Goal: Task Accomplishment & Management: Complete application form

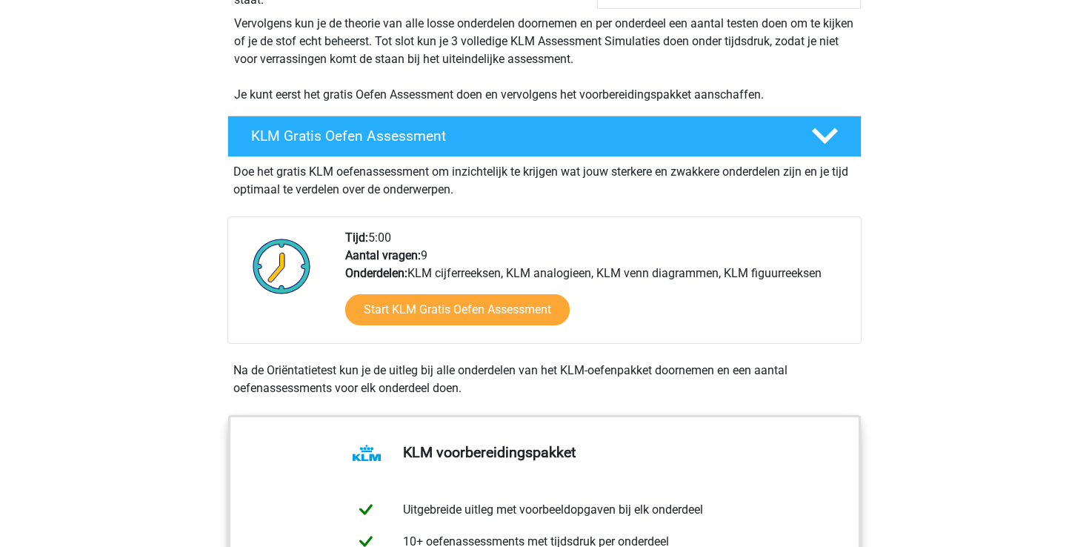
scroll to position [293, 0]
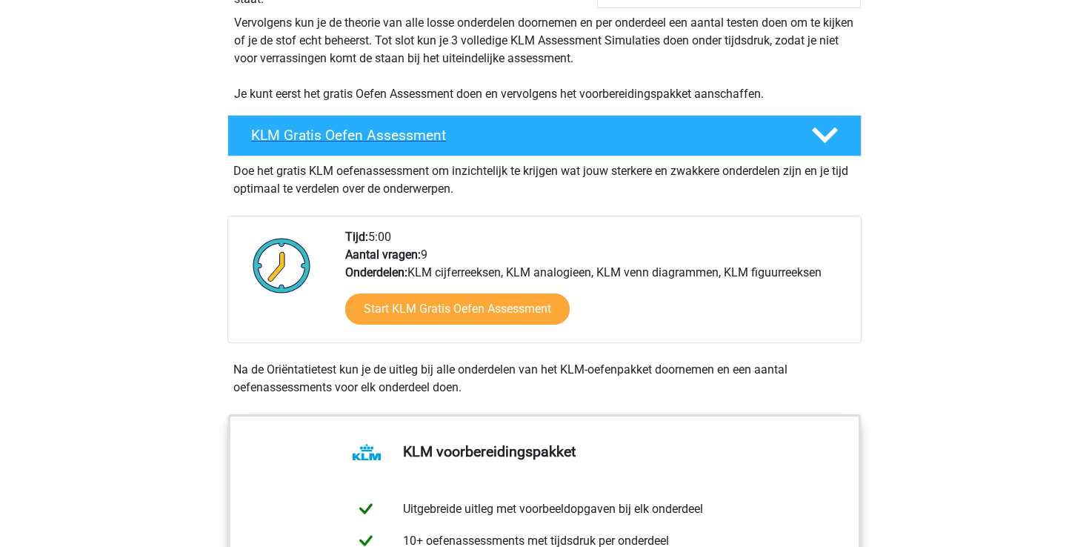
click at [520, 141] on h4 "KLM Gratis Oefen Assessment" at bounding box center [519, 135] width 536 height 17
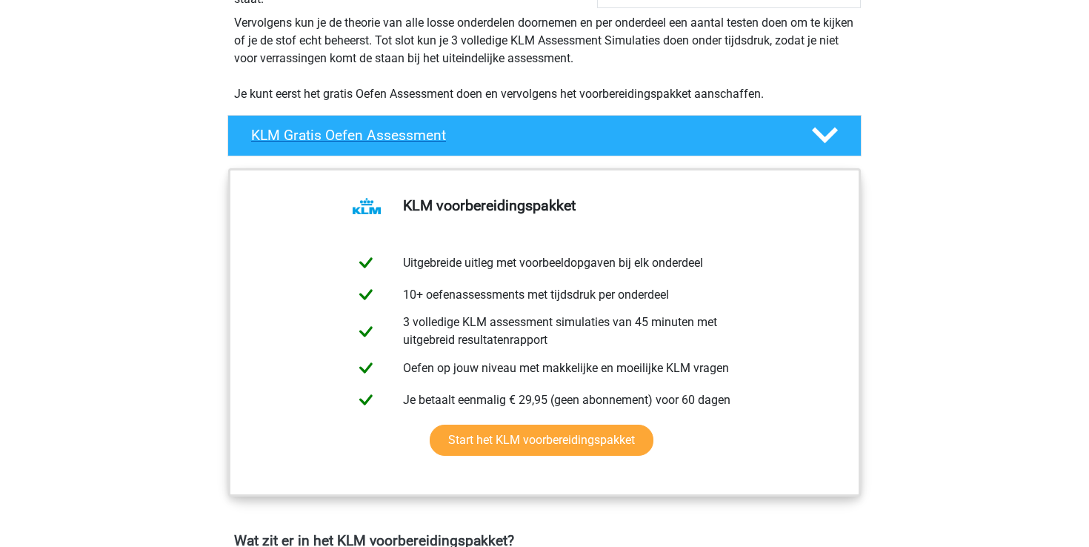
click at [521, 141] on h4 "KLM Gratis Oefen Assessment" at bounding box center [519, 135] width 536 height 17
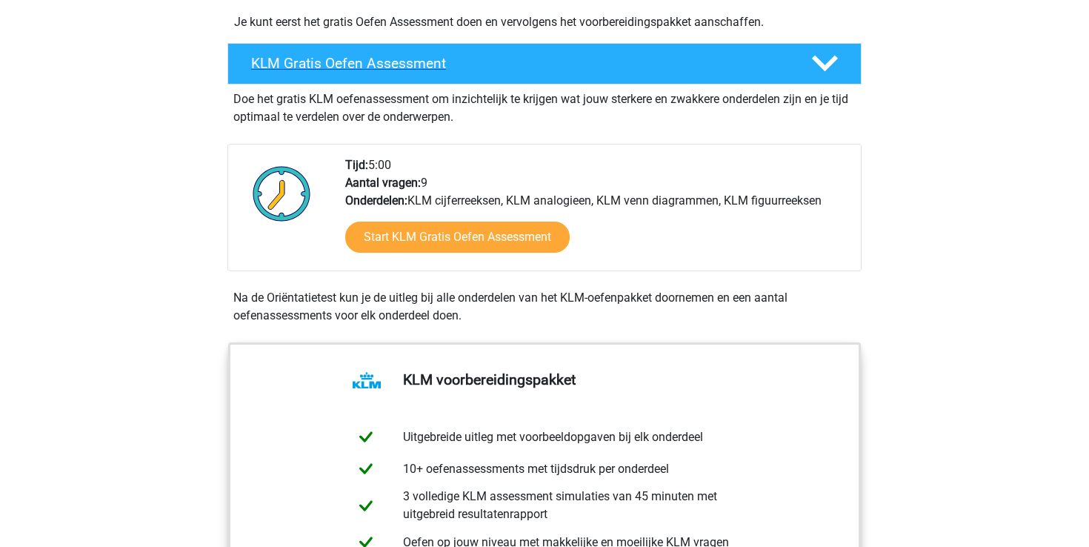
scroll to position [370, 0]
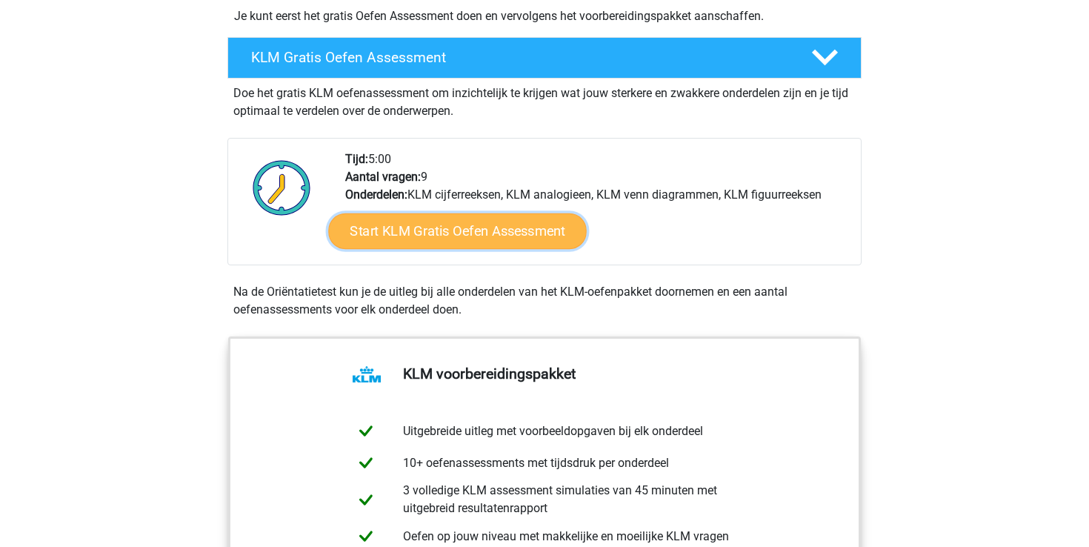
click at [514, 233] on link "Start KLM Gratis Oefen Assessment" at bounding box center [457, 231] width 258 height 36
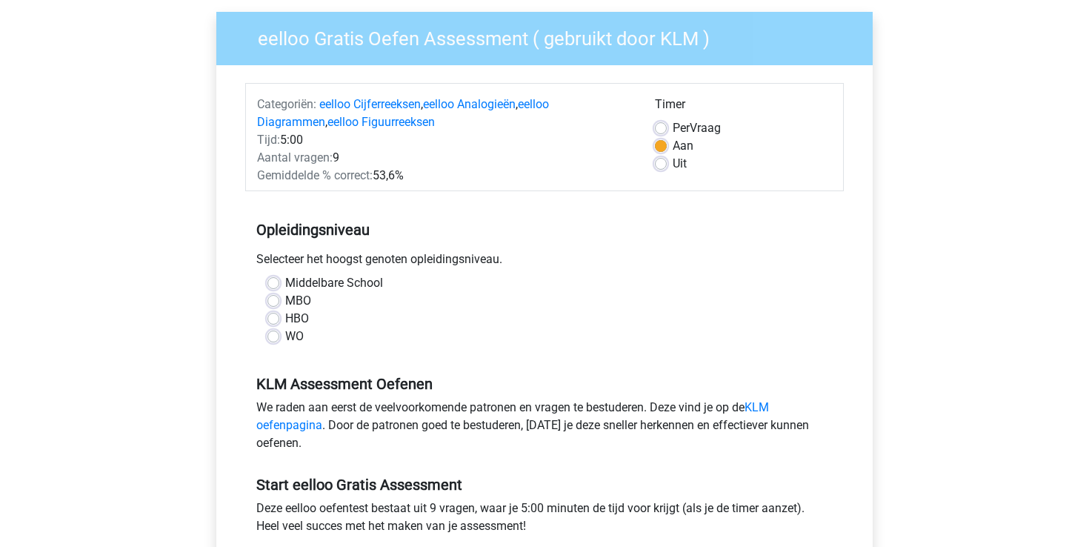
scroll to position [168, 0]
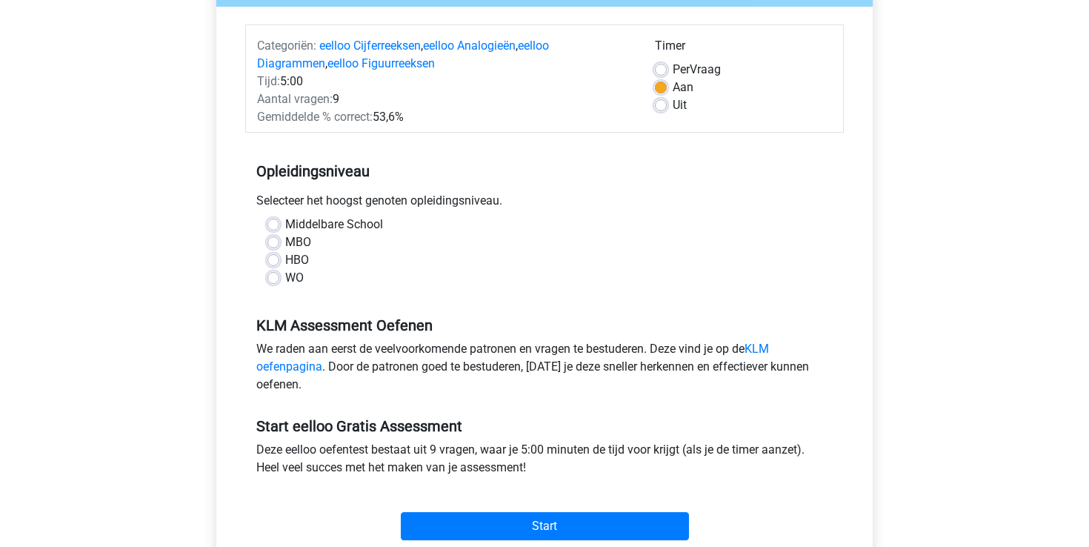
click at [285, 259] on label "HBO" at bounding box center [297, 260] width 24 height 18
click at [270, 259] on input "HBO" at bounding box center [273, 258] width 12 height 15
radio input "true"
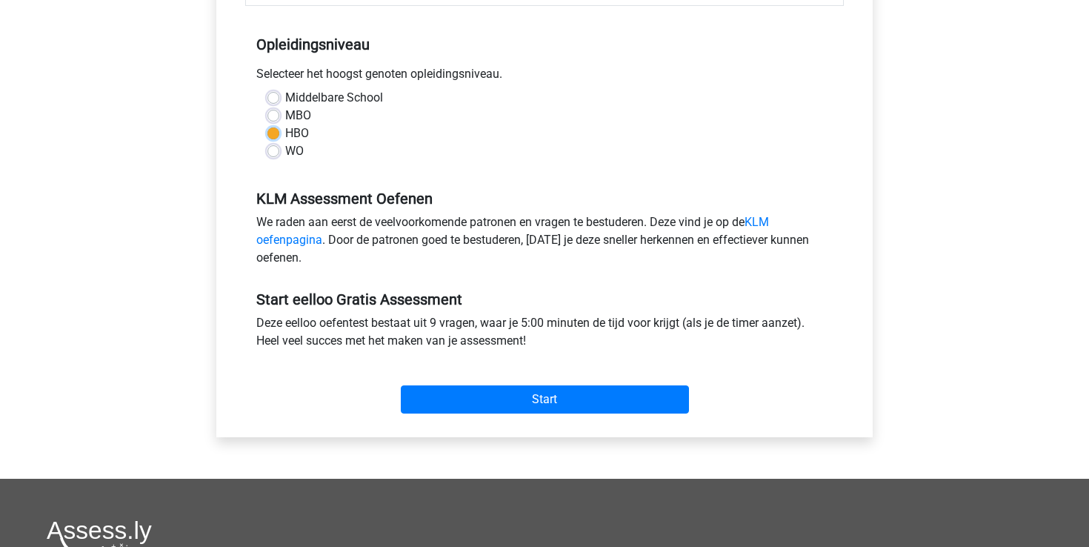
scroll to position [319, 0]
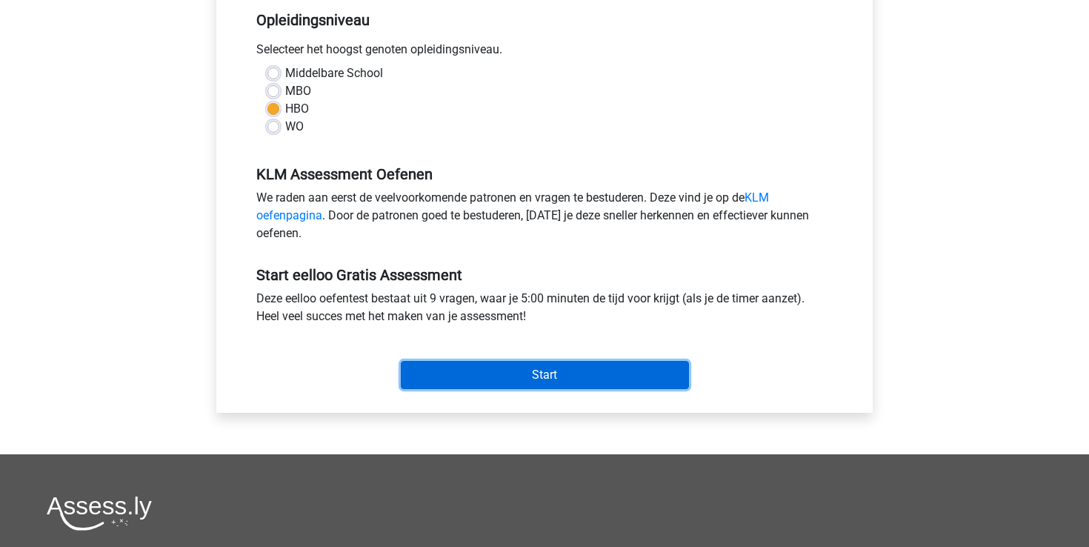
click at [530, 373] on input "Start" at bounding box center [545, 375] width 288 height 28
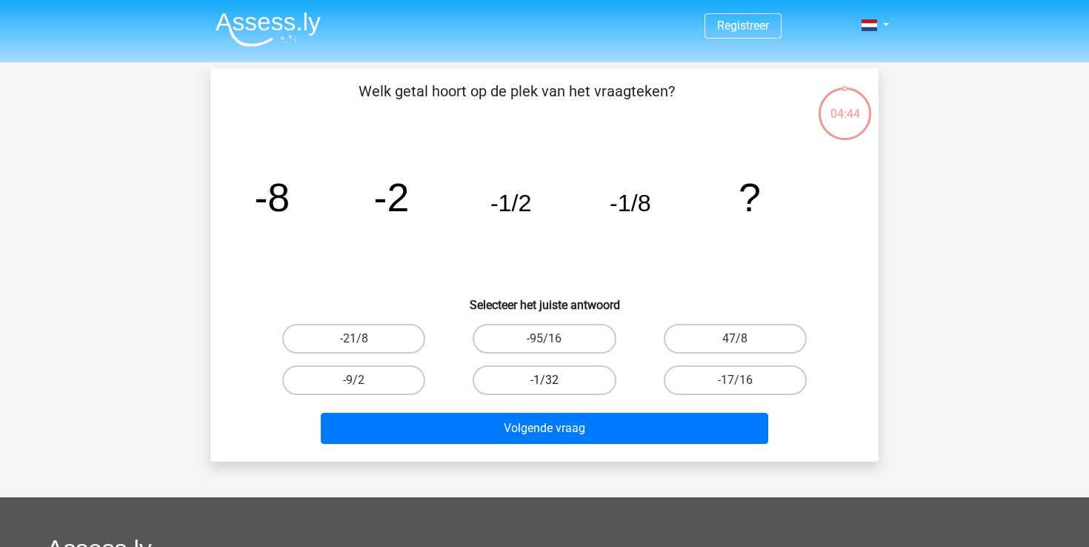
click at [578, 379] on label "-1/32" at bounding box center [544, 380] width 143 height 30
click at [554, 380] on input "-1/32" at bounding box center [549, 385] width 10 height 10
radio input "true"
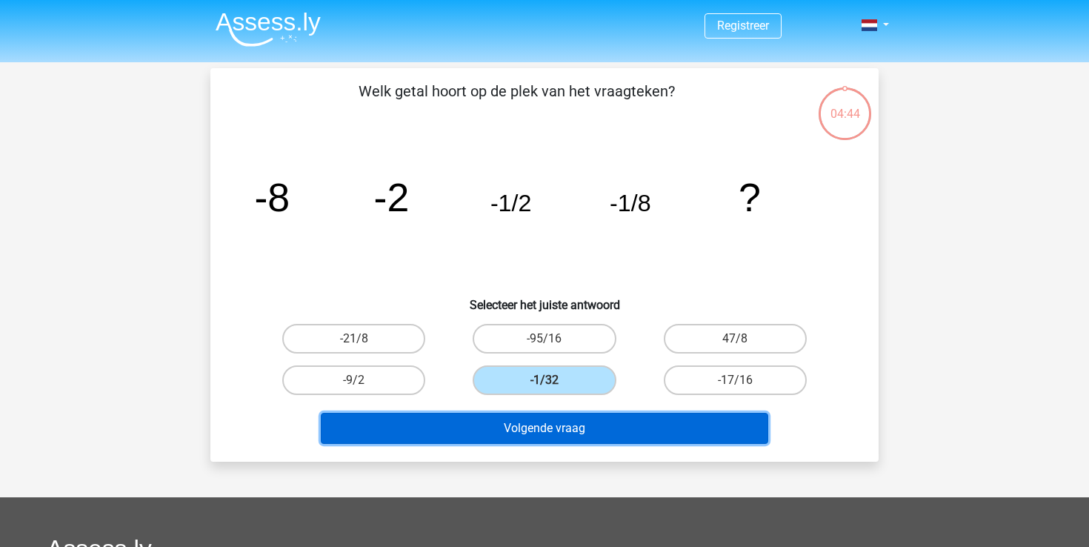
click at [621, 429] on button "Volgende vraag" at bounding box center [545, 428] width 448 height 31
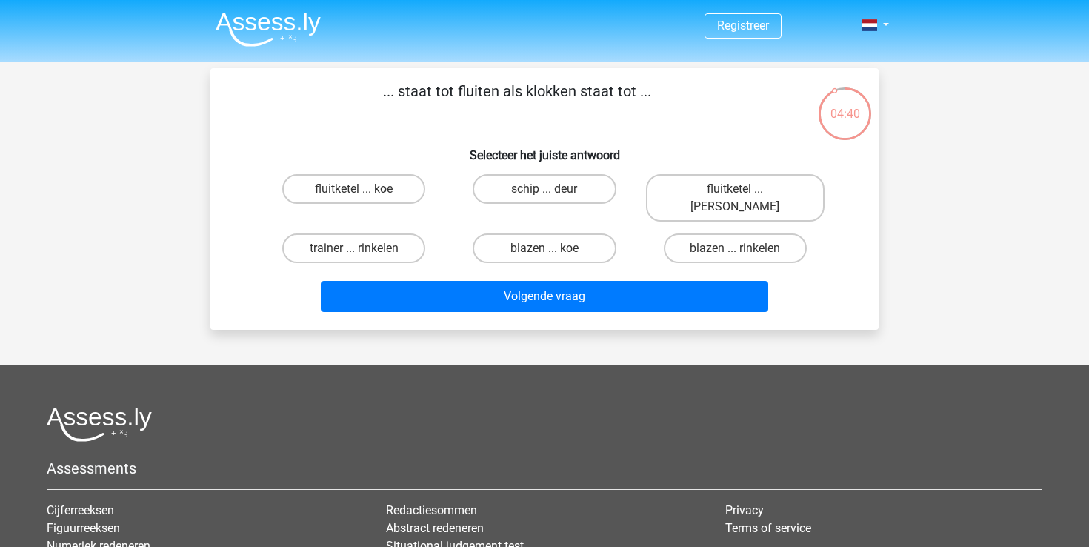
drag, startPoint x: 421, startPoint y: 96, endPoint x: 605, endPoint y: 101, distance: 184.5
click at [605, 101] on p "... staat tot fluiten als klokken staat tot ..." at bounding box center [516, 102] width 565 height 44
click at [417, 131] on div "... staat tot fluiten als klokken staat tot ... Selecteer het juiste antwoord f…" at bounding box center [544, 199] width 656 height 238
click at [750, 201] on label "fluitketel ... luiden" at bounding box center [735, 197] width 179 height 47
click at [744, 199] on input "fluitketel ... luiden" at bounding box center [740, 194] width 10 height 10
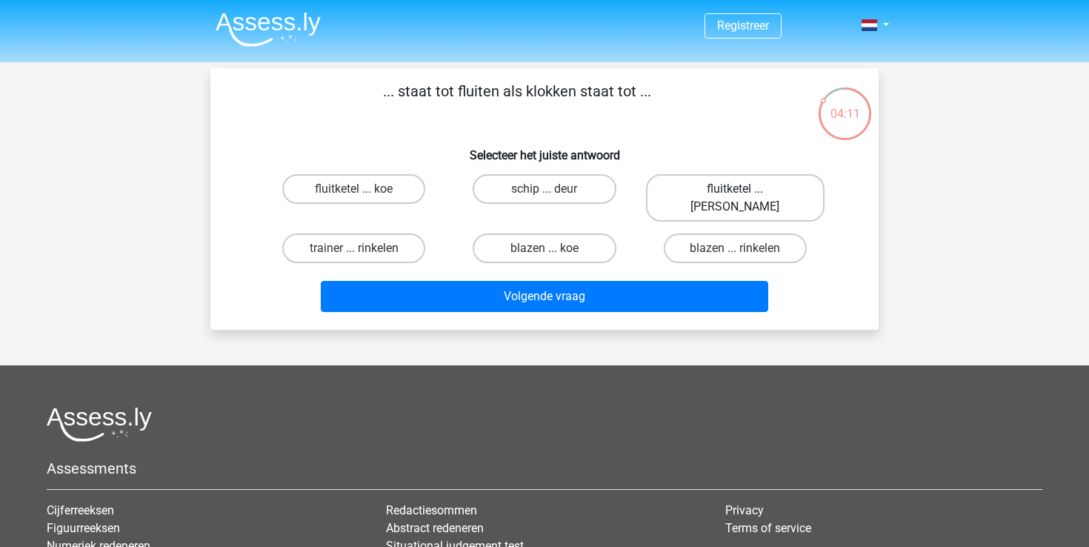
radio input "true"
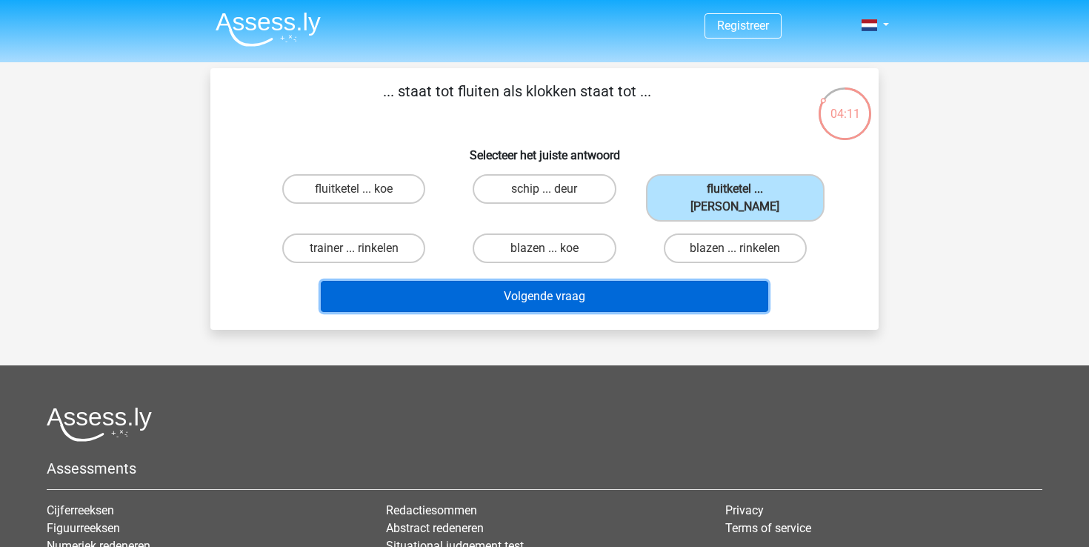
click at [694, 281] on button "Volgende vraag" at bounding box center [545, 296] width 448 height 31
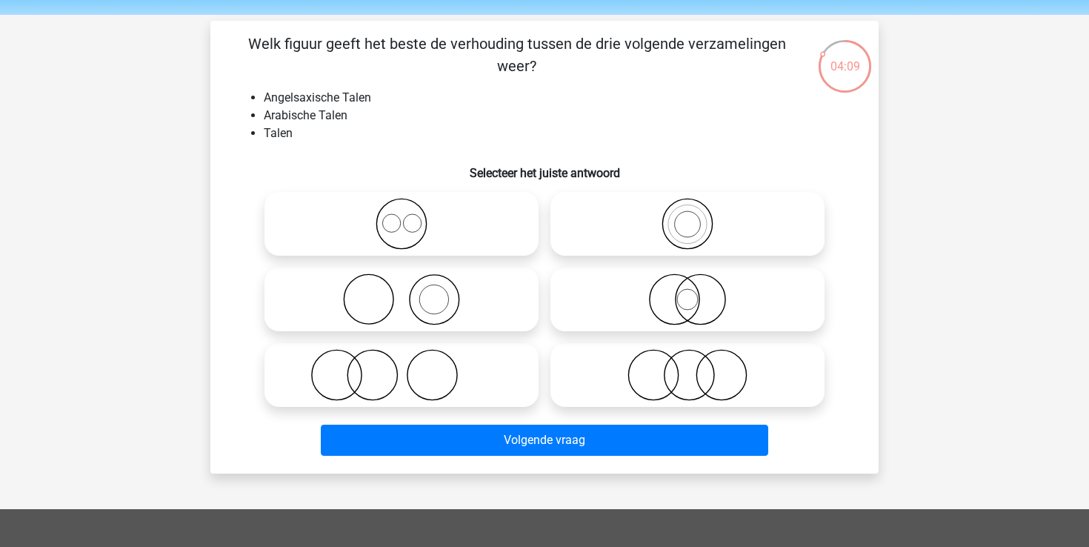
scroll to position [42, 0]
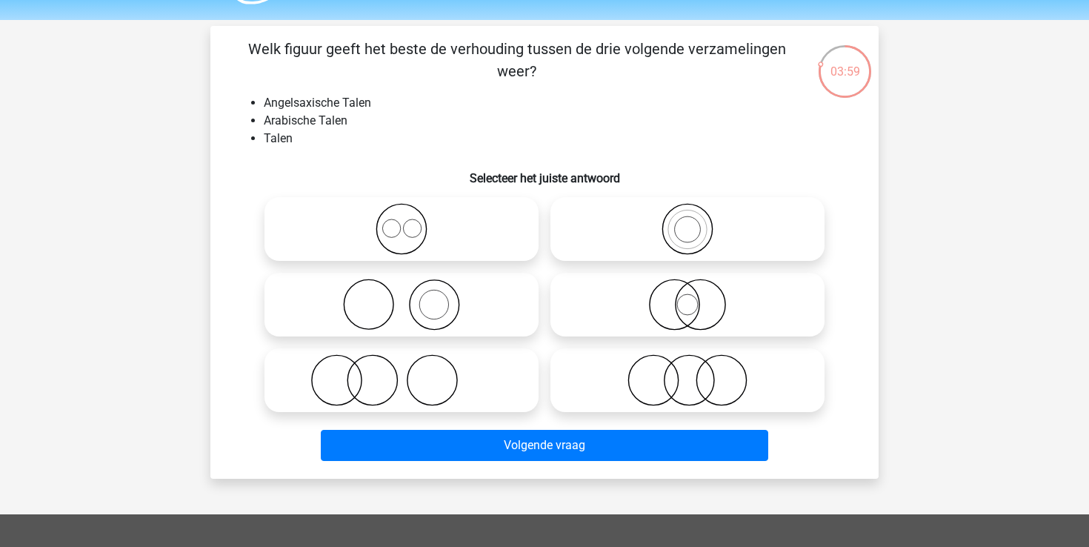
drag, startPoint x: 372, startPoint y: 47, endPoint x: 565, endPoint y: 50, distance: 193.4
click at [565, 50] on p "Welk figuur geeft het beste de verhouding tussen de drie volgende verzamelingen…" at bounding box center [516, 60] width 565 height 44
click at [607, 50] on p "Welk figuur geeft het beste de verhouding tussen de drie volgende verzamelingen…" at bounding box center [516, 60] width 565 height 44
drag, startPoint x: 624, startPoint y: 50, endPoint x: 696, endPoint y: 70, distance: 74.6
click at [698, 70] on p "Welk figuur geeft het beste de verhouding tussen de drie volgende verzamelingen…" at bounding box center [516, 60] width 565 height 44
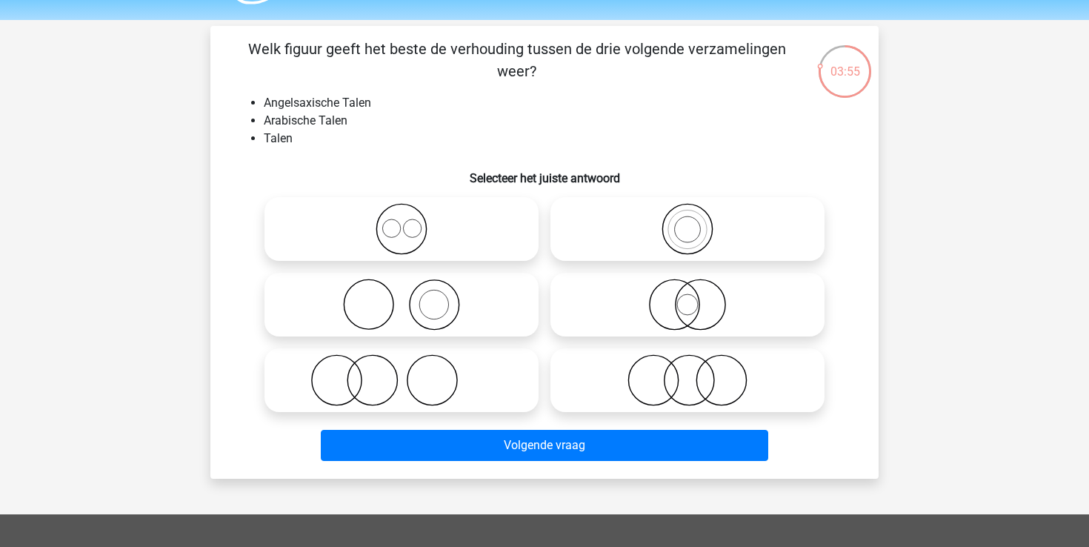
click at [564, 348] on label at bounding box center [687, 380] width 274 height 64
click at [687, 363] on input "radio" at bounding box center [692, 368] width 10 height 10
radio input "true"
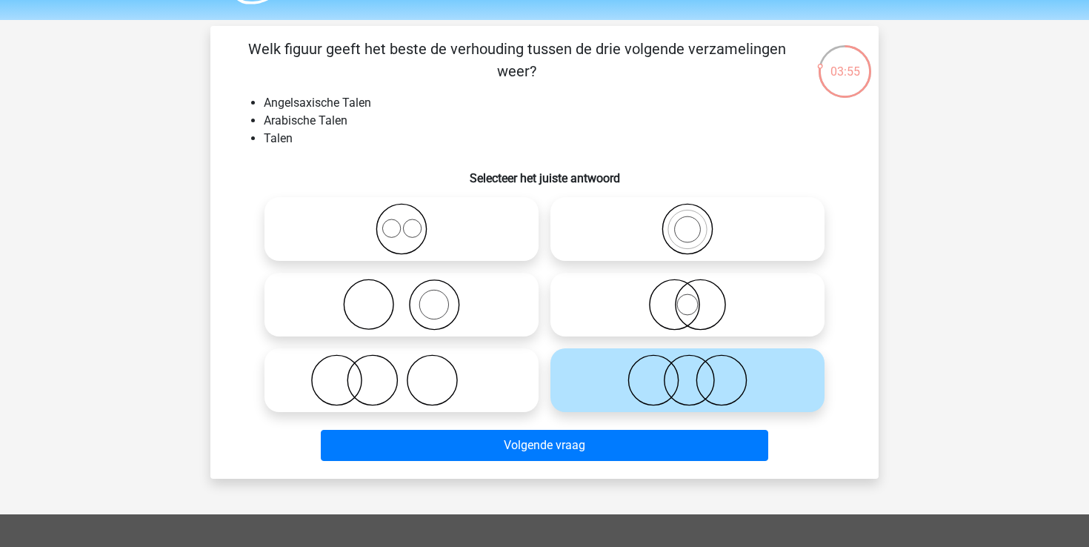
click at [531, 355] on icon at bounding box center [401, 380] width 262 height 52
click at [411, 363] on input "radio" at bounding box center [406, 368] width 10 height 10
radio input "true"
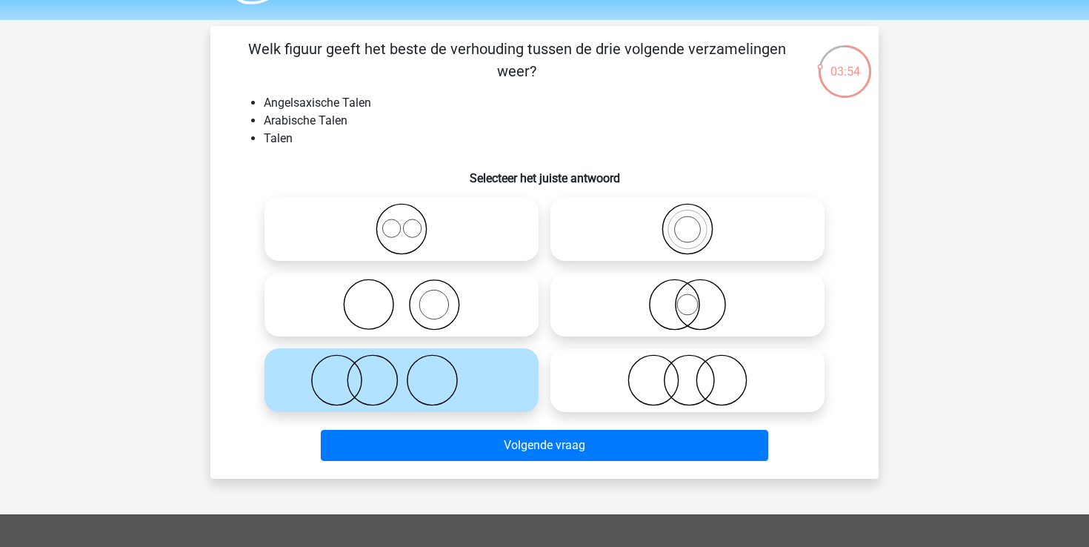
click at [516, 316] on icon at bounding box center [401, 305] width 262 height 52
click at [411, 297] on input "radio" at bounding box center [406, 292] width 10 height 10
radio input "true"
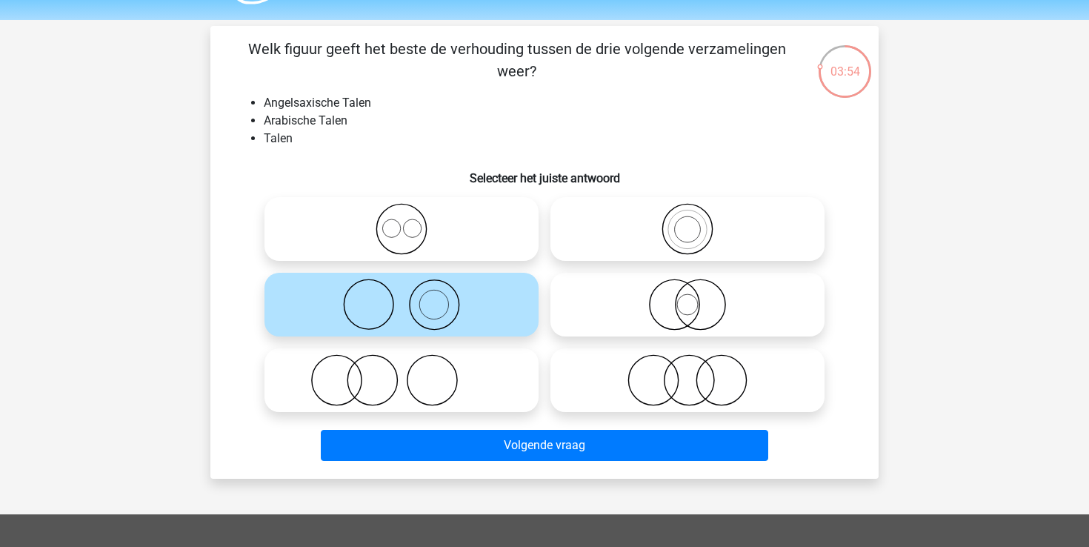
click at [579, 315] on icon at bounding box center [687, 305] width 262 height 52
click at [687, 297] on input "radio" at bounding box center [692, 292] width 10 height 10
radio input "true"
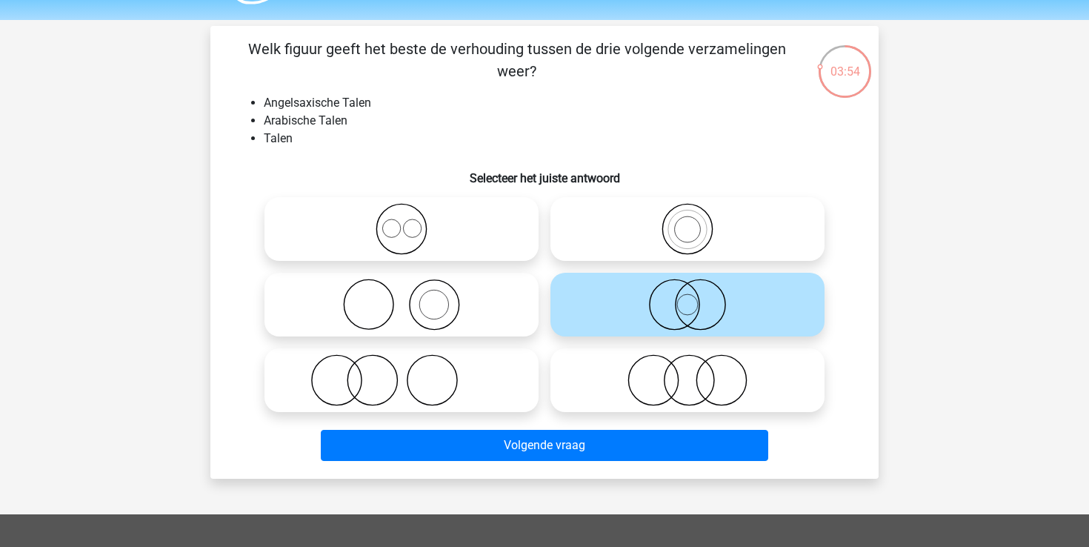
click at [500, 267] on div at bounding box center [402, 305] width 286 height 76
drag, startPoint x: 416, startPoint y: 50, endPoint x: 643, endPoint y: 61, distance: 226.9
click at [644, 61] on p "Welk figuur geeft het beste de verhouding tussen de drie volgende verzamelingen…" at bounding box center [516, 60] width 565 height 44
click at [367, 142] on li "Talen" at bounding box center [559, 139] width 591 height 18
drag, startPoint x: 273, startPoint y: 101, endPoint x: 387, endPoint y: 101, distance: 114.1
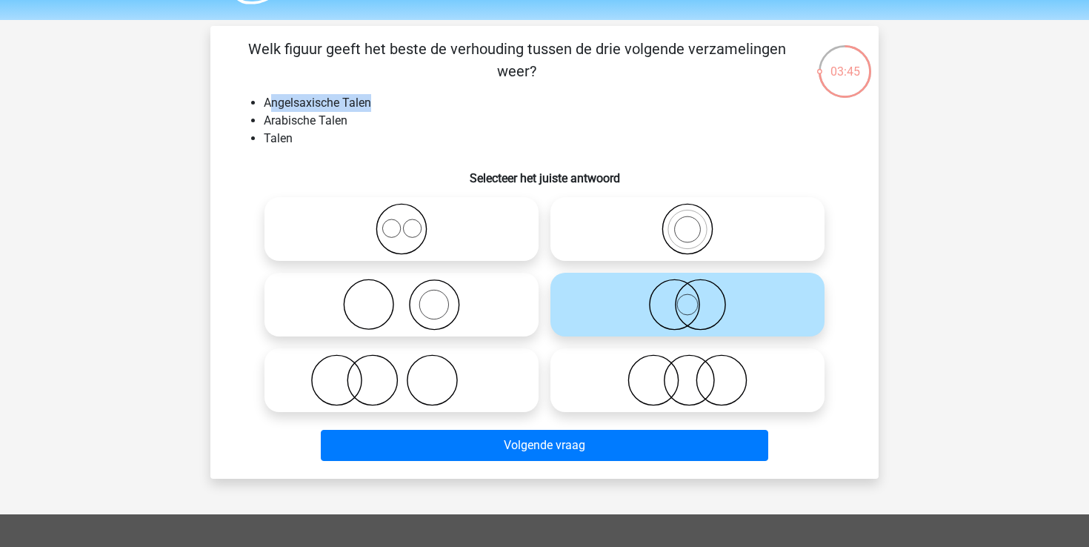
click at [387, 101] on li "Angelsaxische Talen" at bounding box center [559, 103] width 591 height 18
click at [265, 104] on li "Angelsaxische Talen" at bounding box center [559, 103] width 591 height 18
drag, startPoint x: 265, startPoint y: 104, endPoint x: 466, endPoint y: 103, distance: 200.7
click at [468, 104] on li "Angelsaxische Talen" at bounding box center [559, 103] width 591 height 18
copy li "Angelsaxische Talen"
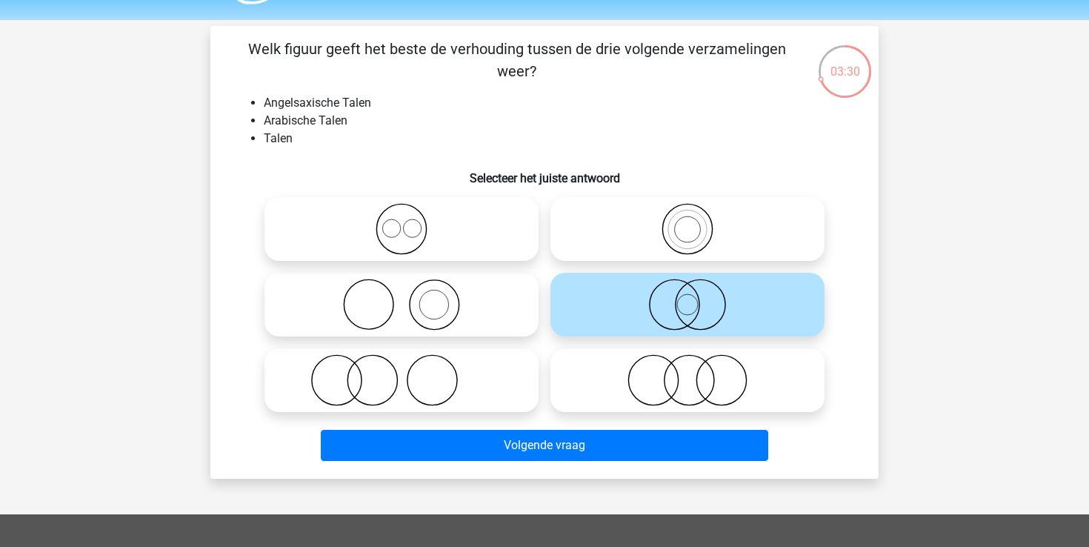
click at [420, 141] on li "Talen" at bounding box center [559, 139] width 591 height 18
click at [442, 233] on icon at bounding box center [401, 229] width 262 height 52
click at [411, 221] on input "radio" at bounding box center [406, 217] width 10 height 10
radio input "true"
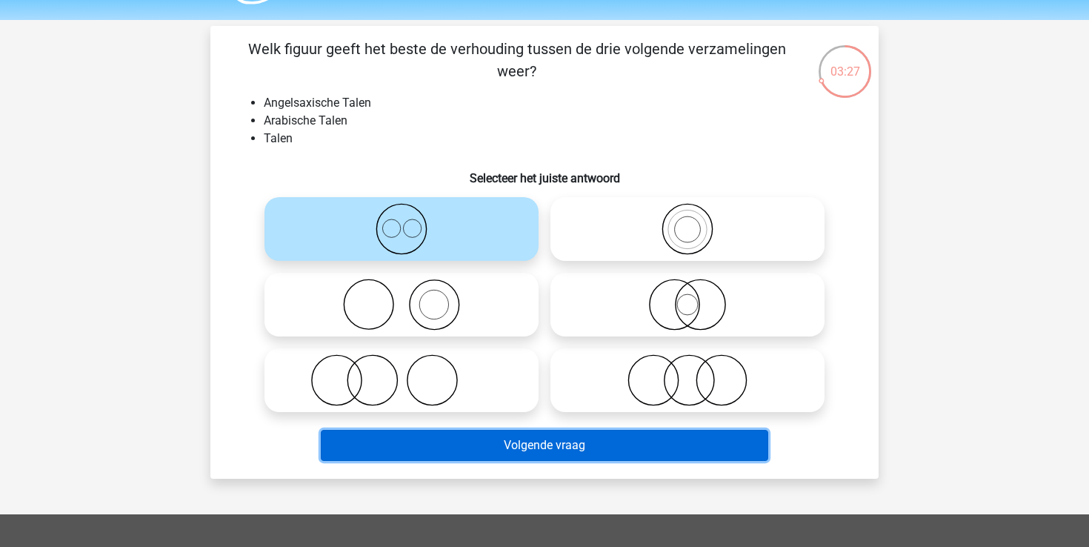
click at [521, 430] on button "Volgende vraag" at bounding box center [545, 445] width 448 height 31
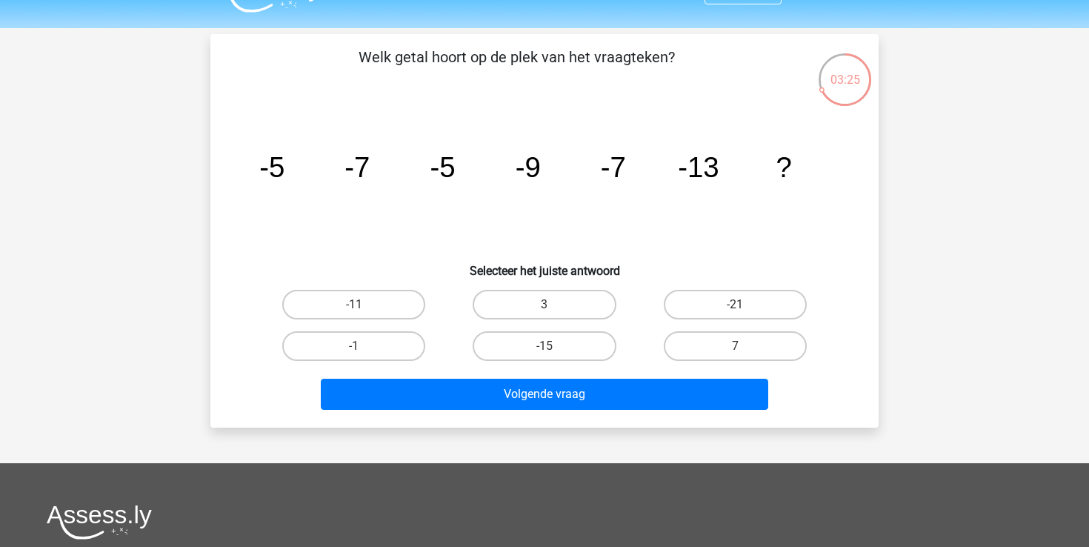
scroll to position [31, 0]
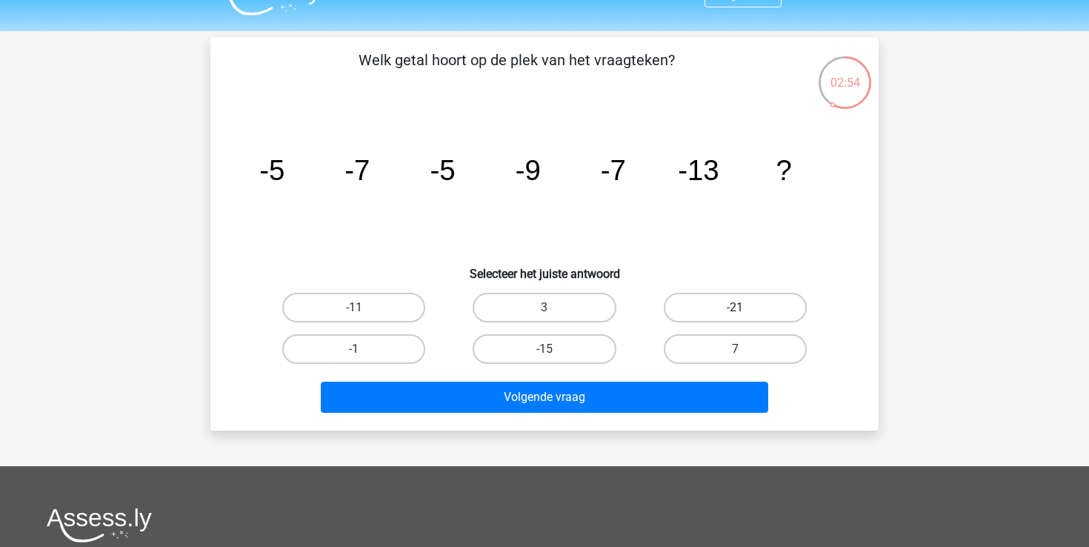
click at [709, 304] on label "-21" at bounding box center [735, 308] width 143 height 30
click at [735, 307] on input "-21" at bounding box center [740, 312] width 10 height 10
radio input "true"
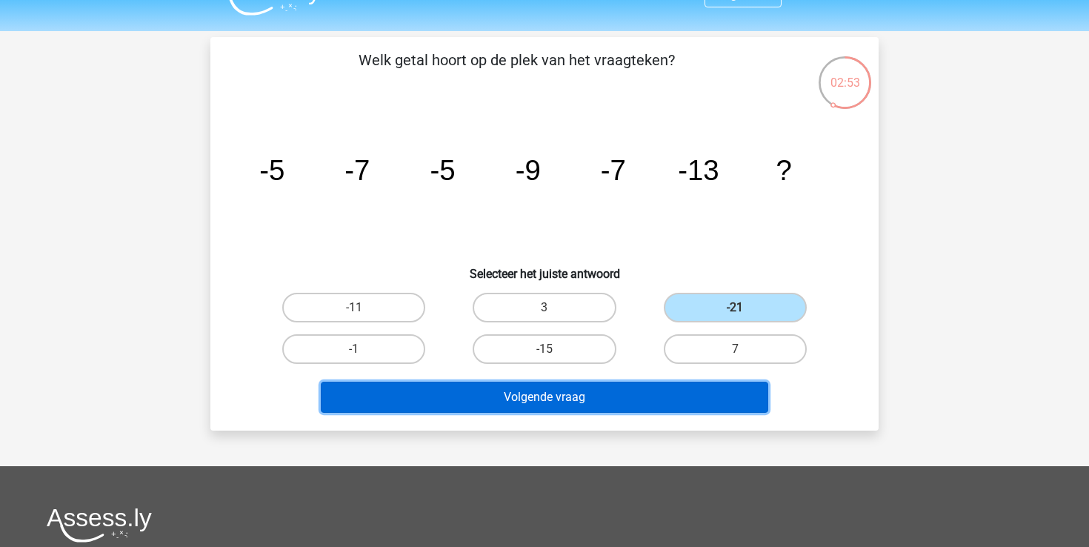
click at [656, 384] on button "Volgende vraag" at bounding box center [545, 396] width 448 height 31
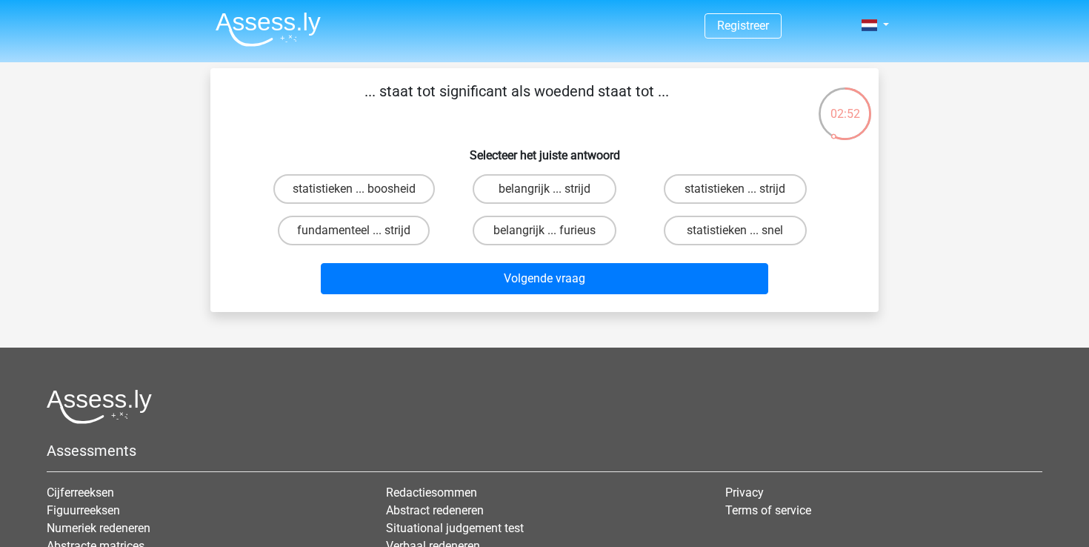
scroll to position [0, 0]
click at [361, 193] on input "statistieken ... boosheid" at bounding box center [359, 194] width 10 height 10
radio input "true"
click at [505, 230] on label "belangrijk ... furieus" at bounding box center [544, 231] width 143 height 30
click at [544, 230] on input "belangrijk ... furieus" at bounding box center [549, 235] width 10 height 10
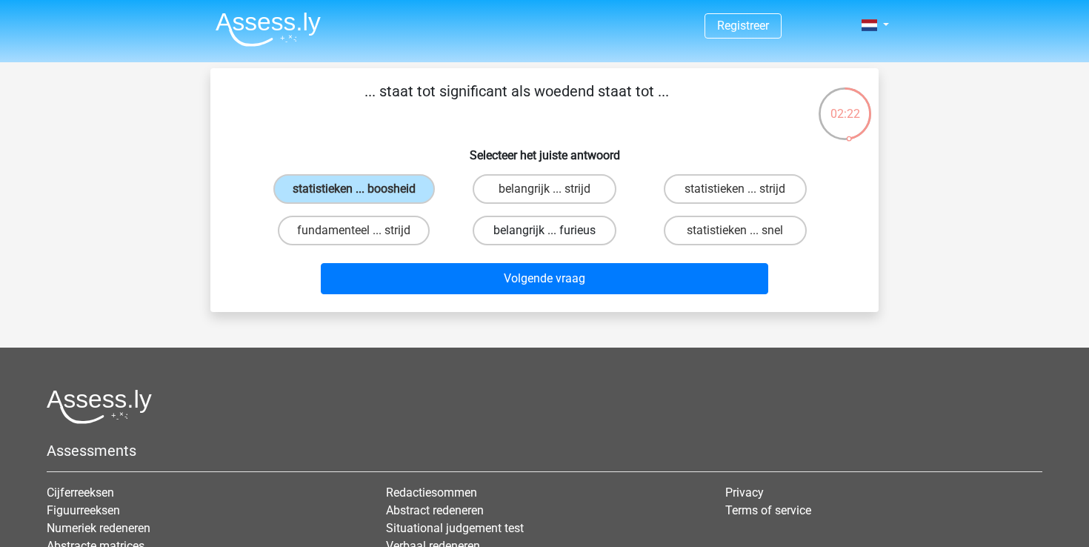
radio input "true"
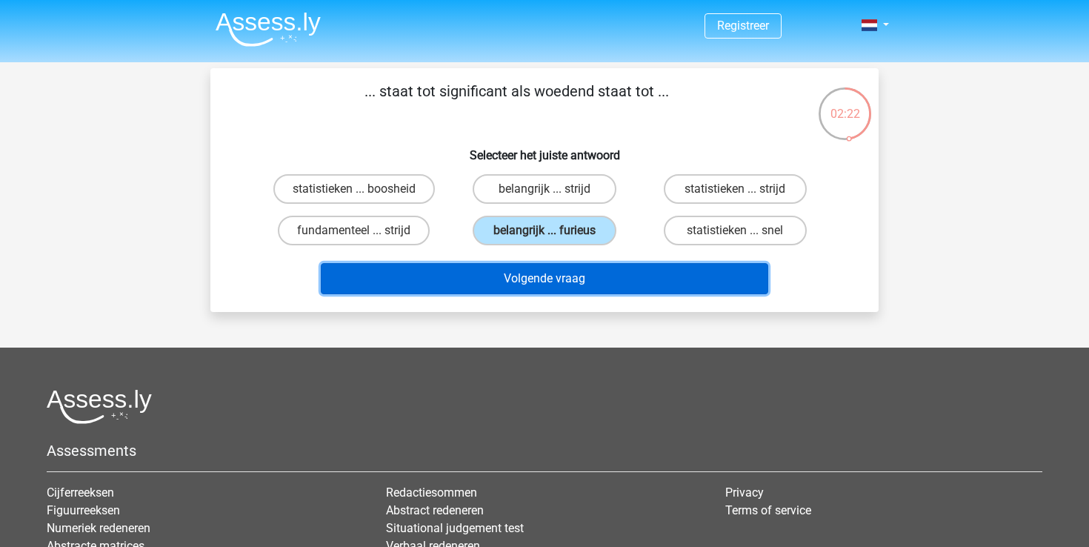
click at [561, 279] on button "Volgende vraag" at bounding box center [545, 278] width 448 height 31
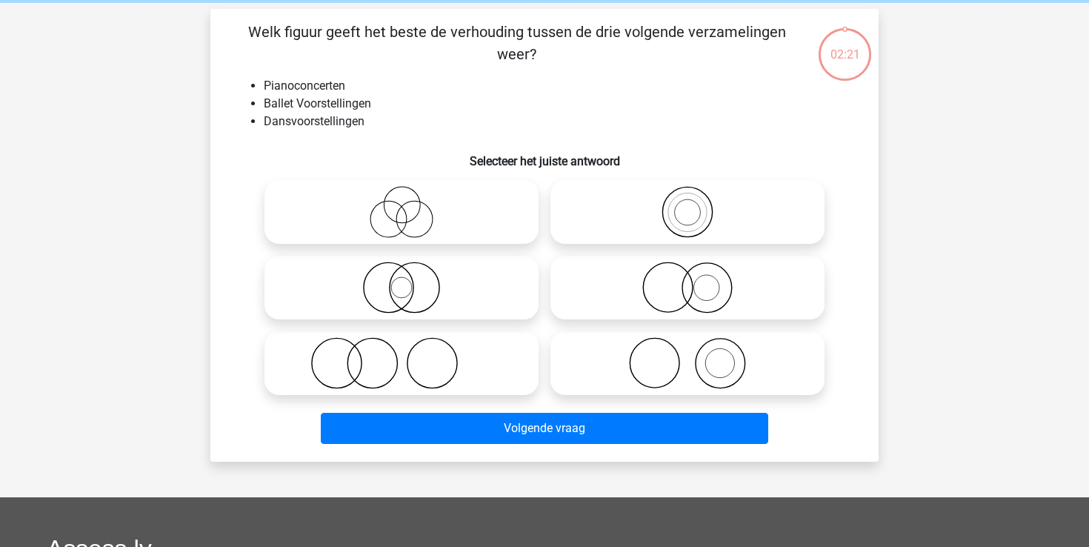
scroll to position [68, 0]
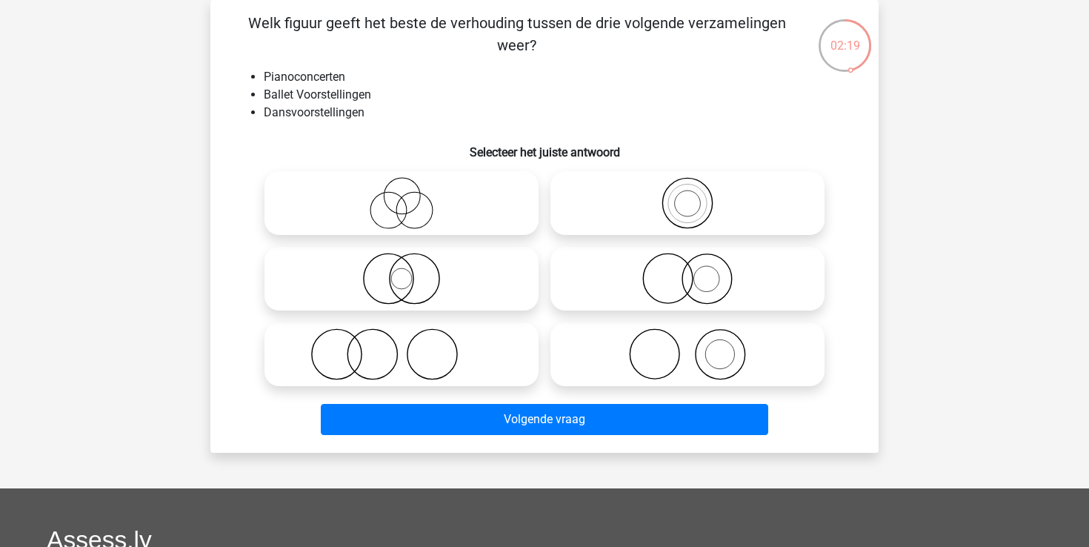
drag, startPoint x: 339, startPoint y: 26, endPoint x: 577, endPoint y: 47, distance: 239.4
click at [577, 47] on p "Welk figuur geeft het beste de verhouding tussen de drie volgende verzamelingen…" at bounding box center [516, 34] width 565 height 44
drag, startPoint x: 270, startPoint y: 94, endPoint x: 367, endPoint y: 94, distance: 97.0
click at [367, 94] on li "Ballet Voorstellingen" at bounding box center [559, 95] width 591 height 18
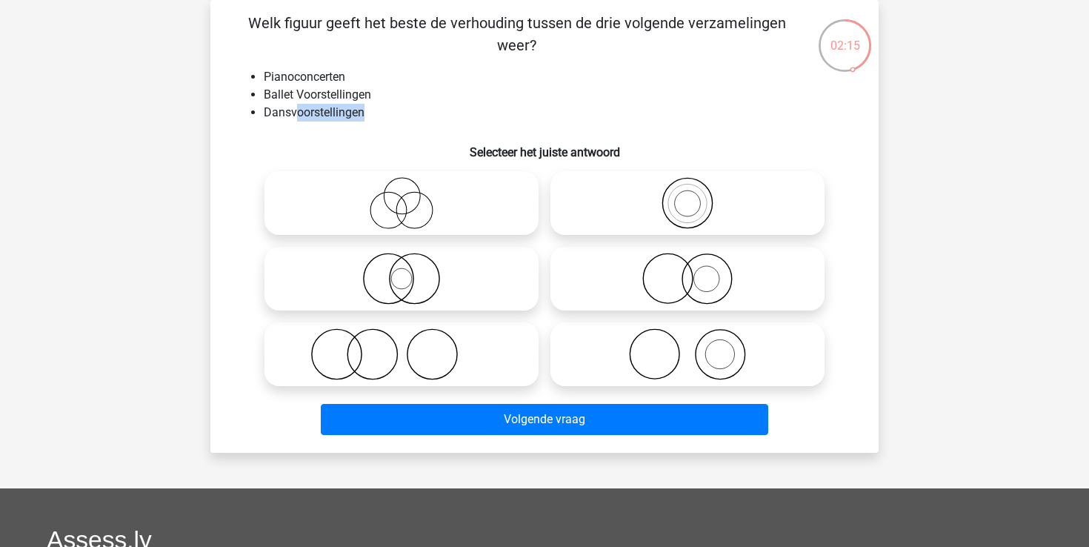
drag, startPoint x: 297, startPoint y: 116, endPoint x: 402, endPoint y: 116, distance: 105.2
click at [402, 116] on li "Dansvoorstellingen" at bounding box center [559, 113] width 591 height 18
drag, startPoint x: 393, startPoint y: 116, endPoint x: 276, endPoint y: 58, distance: 129.9
click at [276, 58] on div "Welk figuur geeft het beste de verhouding tussen de drie volgende verzamelingen…" at bounding box center [544, 226] width 656 height 429
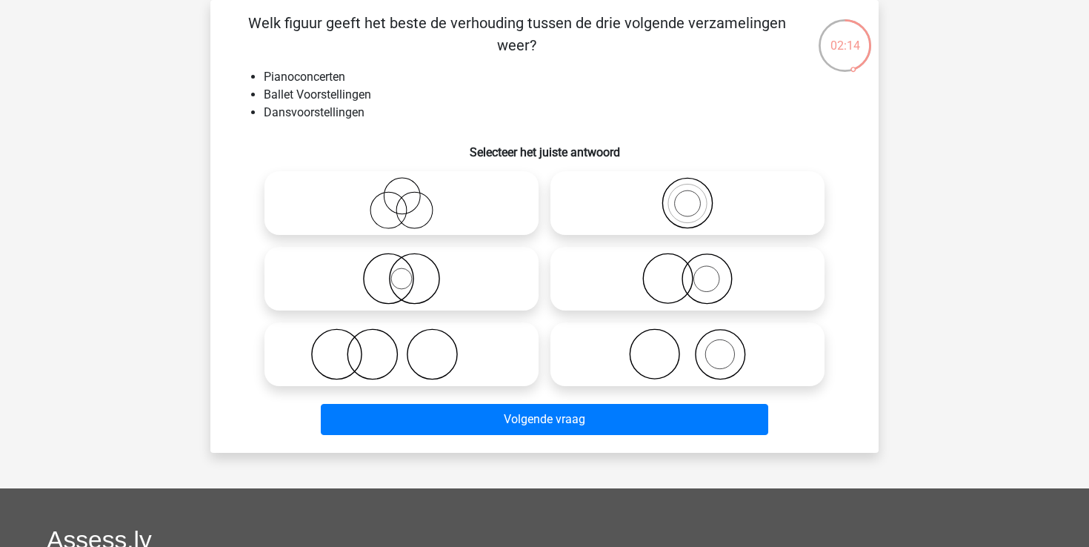
click at [345, 121] on li "Dansvoorstellingen" at bounding box center [559, 113] width 591 height 18
drag, startPoint x: 371, startPoint y: 121, endPoint x: 284, endPoint y: 99, distance: 89.5
click at [284, 99] on ul "Pianoconcerten Ballet Voorstellingen Dansvoorstellingen" at bounding box center [544, 94] width 621 height 53
click at [350, 116] on li "Dansvoorstellingen" at bounding box center [559, 113] width 591 height 18
drag, startPoint x: 381, startPoint y: 116, endPoint x: 261, endPoint y: 82, distance: 124.7
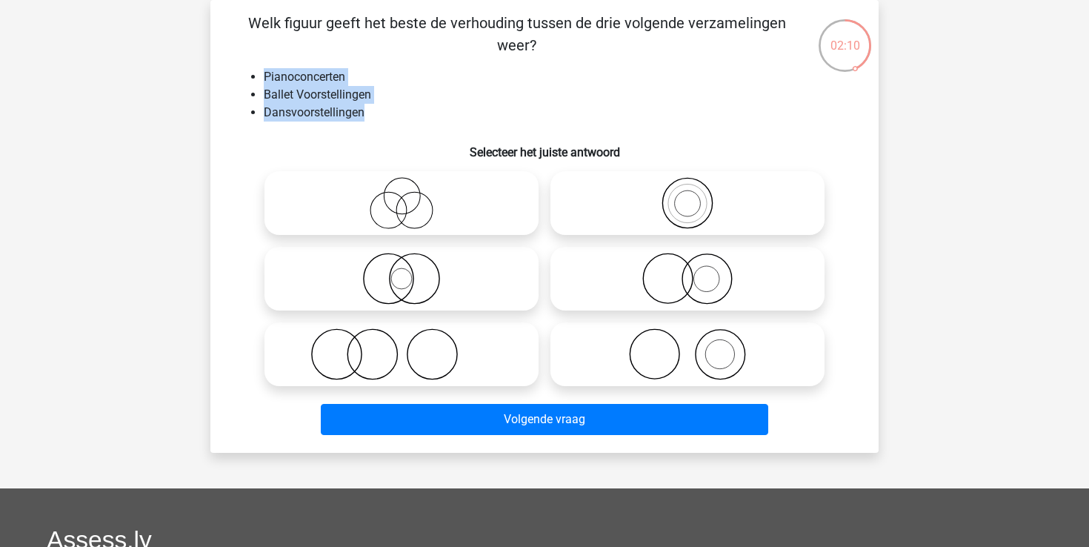
click at [261, 82] on ul "Pianoconcerten Ballet Voorstellingen Dansvoorstellingen" at bounding box center [544, 94] width 621 height 53
click at [316, 110] on li "Dansvoorstellingen" at bounding box center [559, 113] width 591 height 18
click at [499, 339] on icon at bounding box center [401, 354] width 262 height 52
click at [411, 339] on input "radio" at bounding box center [406, 342] width 10 height 10
radio input "true"
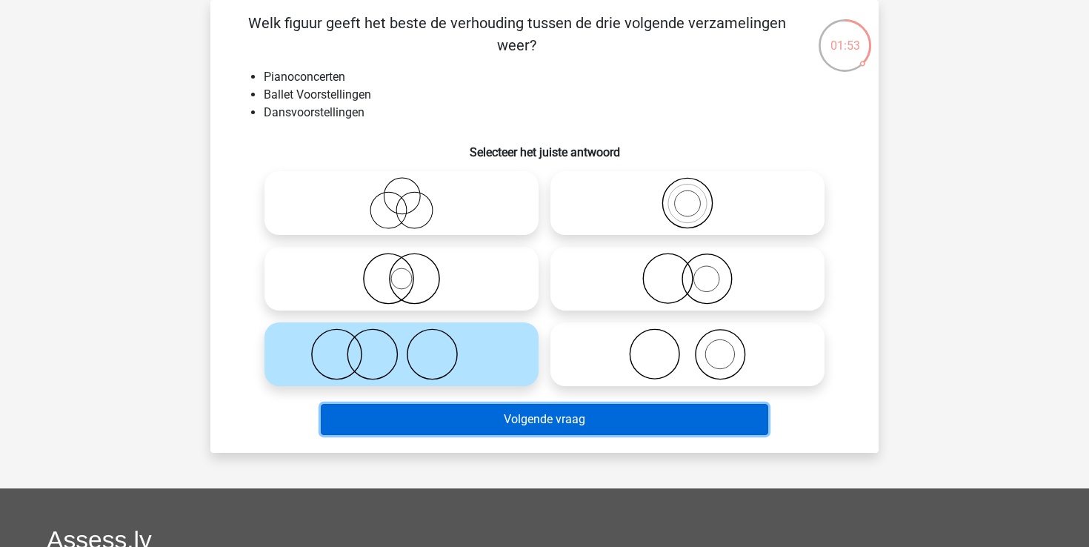
click at [576, 416] on button "Volgende vraag" at bounding box center [545, 419] width 448 height 31
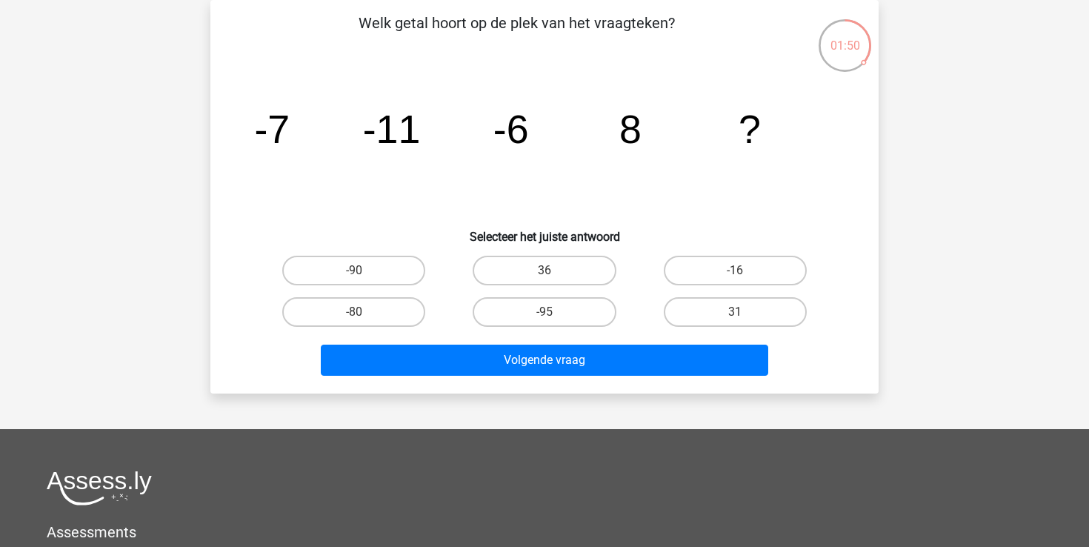
drag, startPoint x: 464, startPoint y: 22, endPoint x: 653, endPoint y: 31, distance: 189.1
click at [653, 32] on p "Welk getal hoort op de plek van het vraagteken?" at bounding box center [516, 34] width 565 height 44
click at [653, 31] on p "Welk getal hoort op de plek van het vraagteken?" at bounding box center [516, 34] width 565 height 44
click at [714, 305] on label "31" at bounding box center [735, 312] width 143 height 30
click at [735, 312] on input "31" at bounding box center [740, 317] width 10 height 10
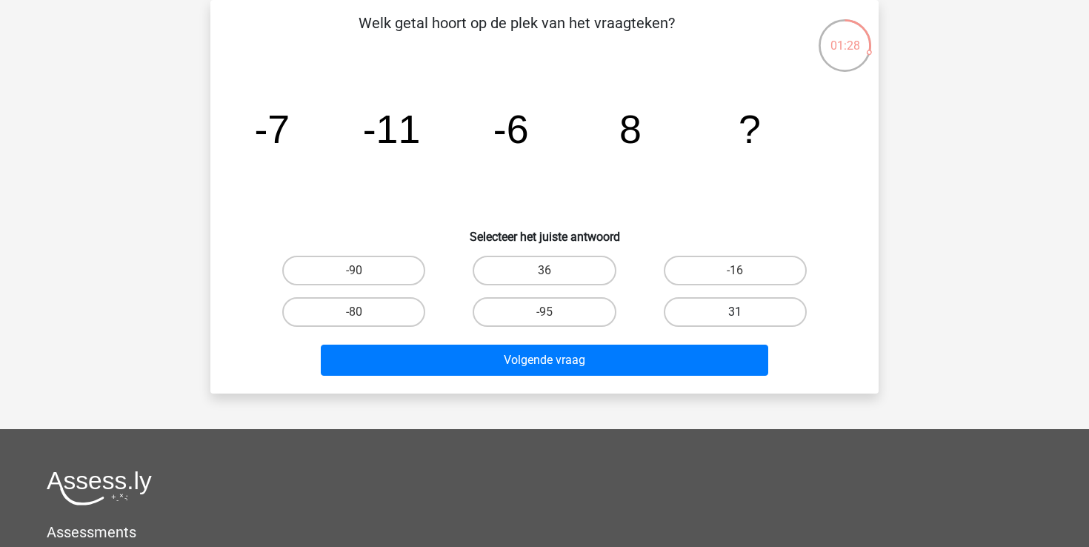
radio input "true"
click at [734, 267] on label "-16" at bounding box center [735, 271] width 143 height 30
click at [735, 270] on input "-16" at bounding box center [740, 275] width 10 height 10
radio input "true"
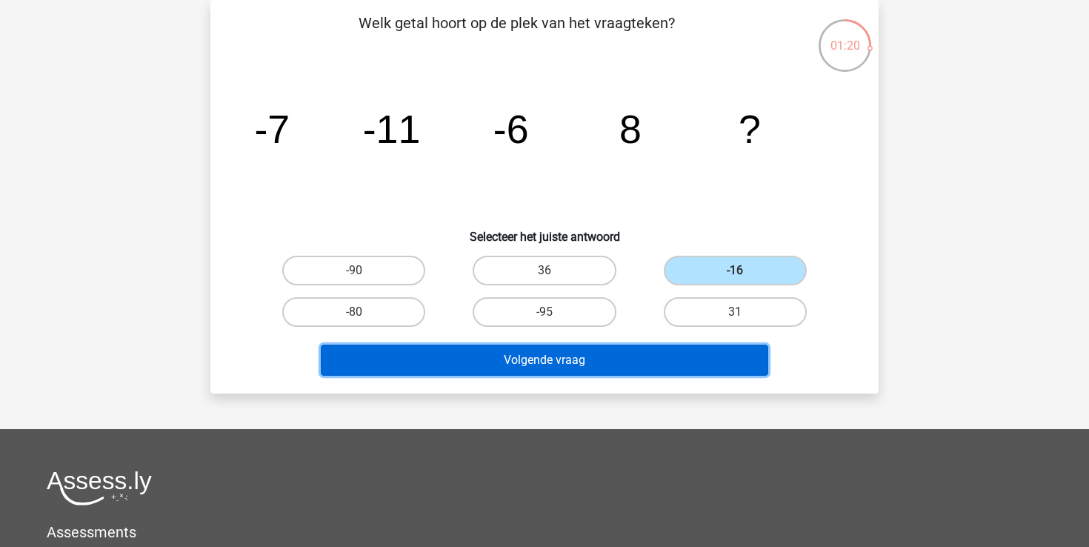
click at [707, 346] on button "Volgende vraag" at bounding box center [545, 359] width 448 height 31
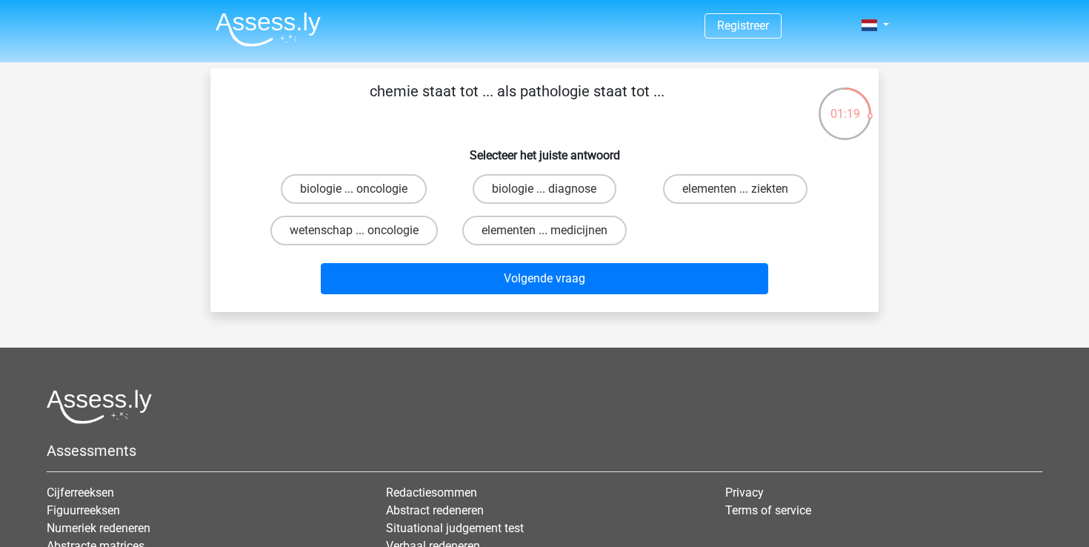
scroll to position [0, 0]
drag, startPoint x: 421, startPoint y: 90, endPoint x: 453, endPoint y: 91, distance: 31.1
click at [443, 90] on p "chemie staat tot ... als pathologie staat tot ..." at bounding box center [516, 102] width 565 height 44
click at [430, 91] on p "chemie staat tot ... als pathologie staat tot ..." at bounding box center [516, 102] width 565 height 44
click at [425, 231] on label "wetenschap ... oncologie" at bounding box center [353, 231] width 167 height 30
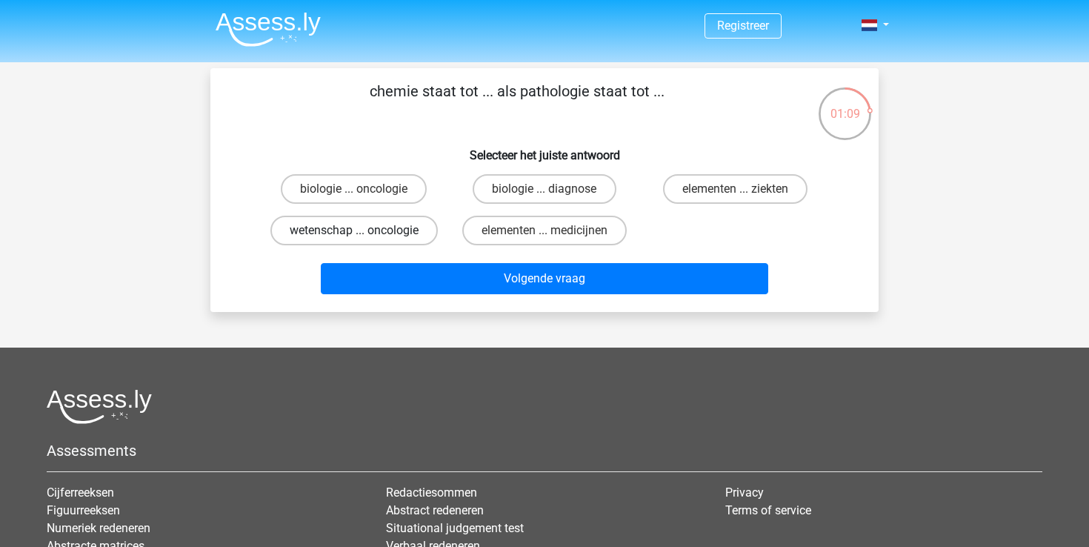
click at [364, 231] on input "wetenschap ... oncologie" at bounding box center [359, 235] width 10 height 10
radio input "true"
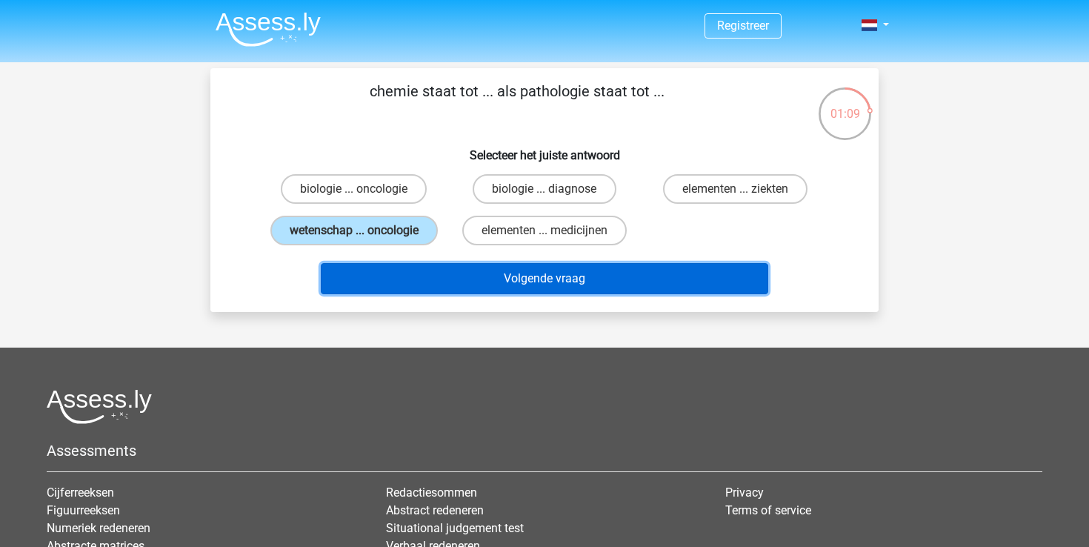
click at [484, 284] on button "Volgende vraag" at bounding box center [545, 278] width 448 height 31
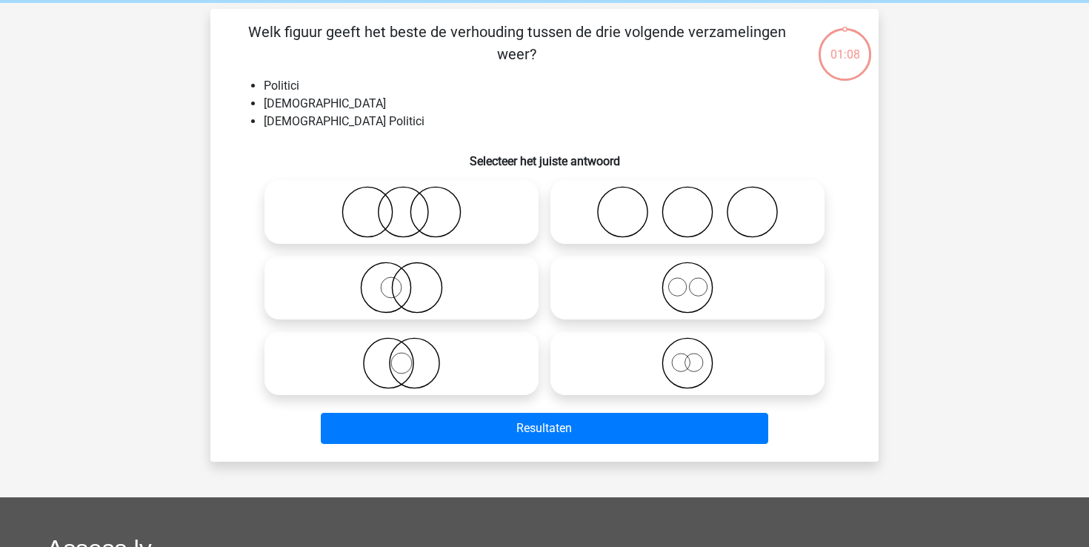
scroll to position [68, 0]
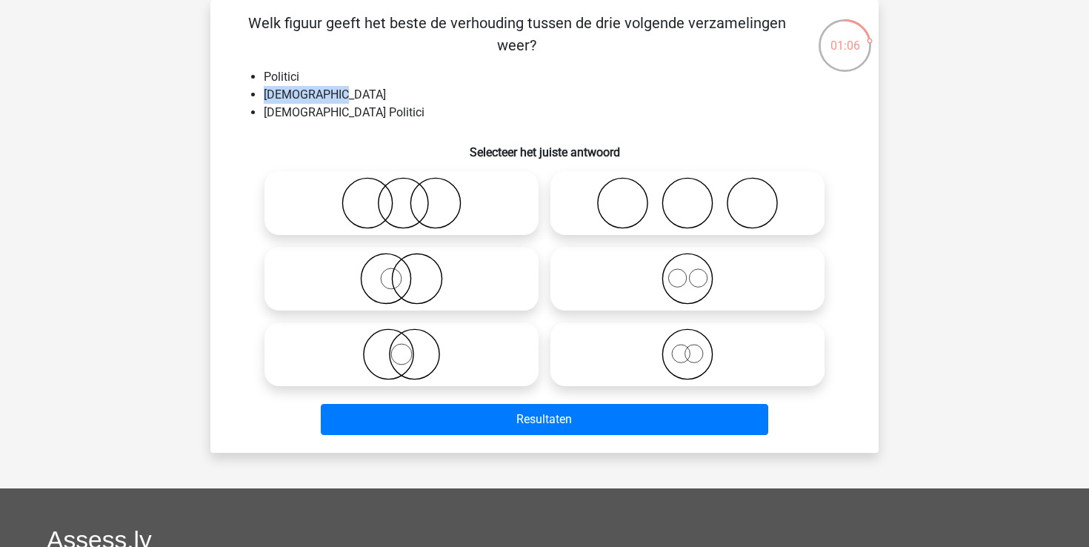
drag, startPoint x: 263, startPoint y: 97, endPoint x: 359, endPoint y: 96, distance: 95.6
click at [361, 96] on ul "Politici Nederlanders Nederlandse Politici" at bounding box center [544, 94] width 621 height 53
drag, startPoint x: 287, startPoint y: 105, endPoint x: 413, endPoint y: 104, distance: 126.7
click at [413, 104] on li "[DEMOGRAPHIC_DATA] Politici" at bounding box center [559, 113] width 591 height 18
drag, startPoint x: 267, startPoint y: 93, endPoint x: 365, endPoint y: 89, distance: 97.8
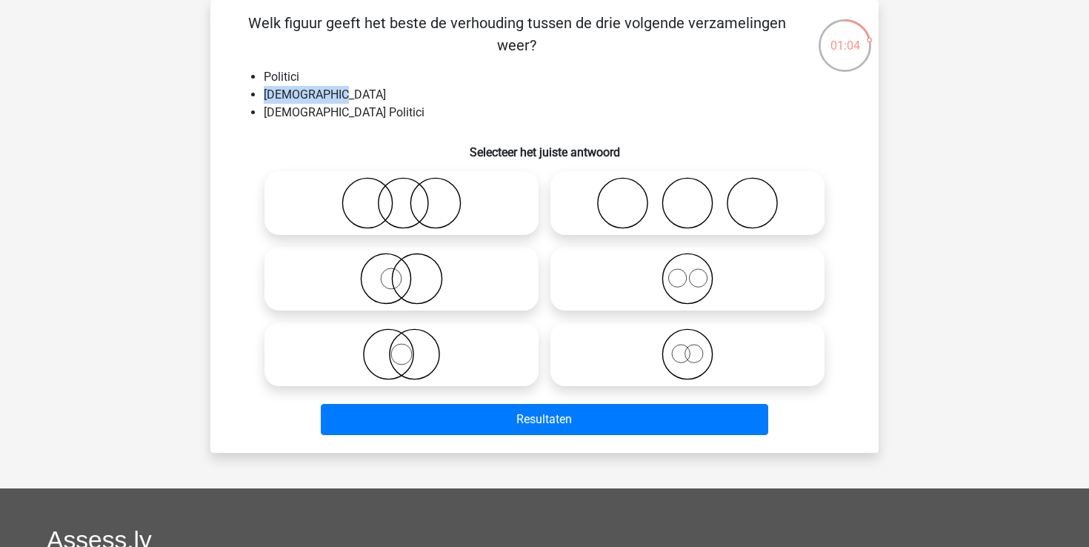
click at [371, 91] on li "[DEMOGRAPHIC_DATA]" at bounding box center [559, 95] width 591 height 18
drag, startPoint x: 261, startPoint y: 118, endPoint x: 392, endPoint y: 123, distance: 131.2
click at [394, 123] on div "Welk figuur geeft het beste de verhouding tussen de drie volgende verzamelingen…" at bounding box center [544, 226] width 656 height 429
click at [479, 347] on icon at bounding box center [401, 354] width 262 height 52
click at [411, 347] on input "radio" at bounding box center [406, 342] width 10 height 10
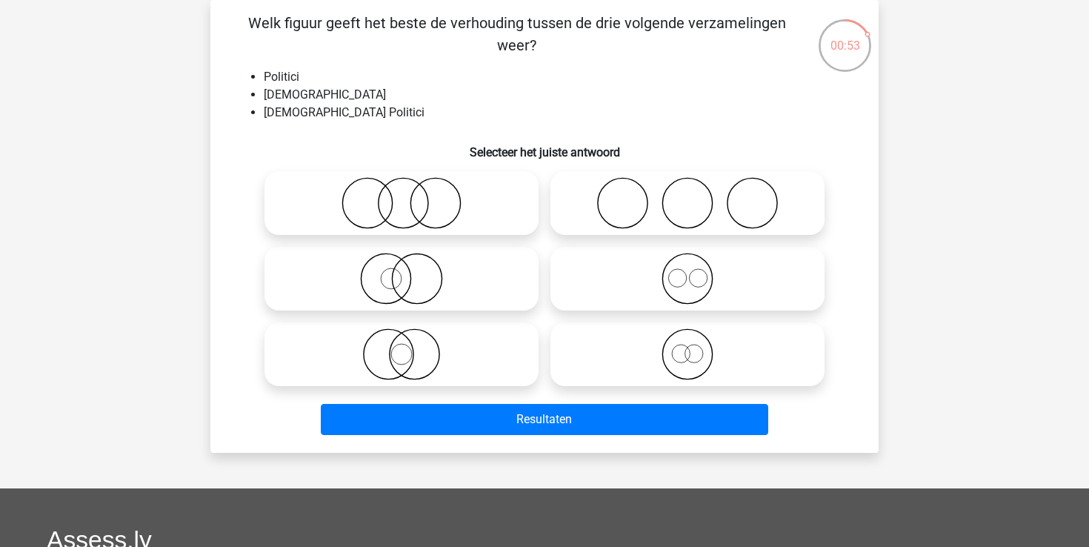
radio input "true"
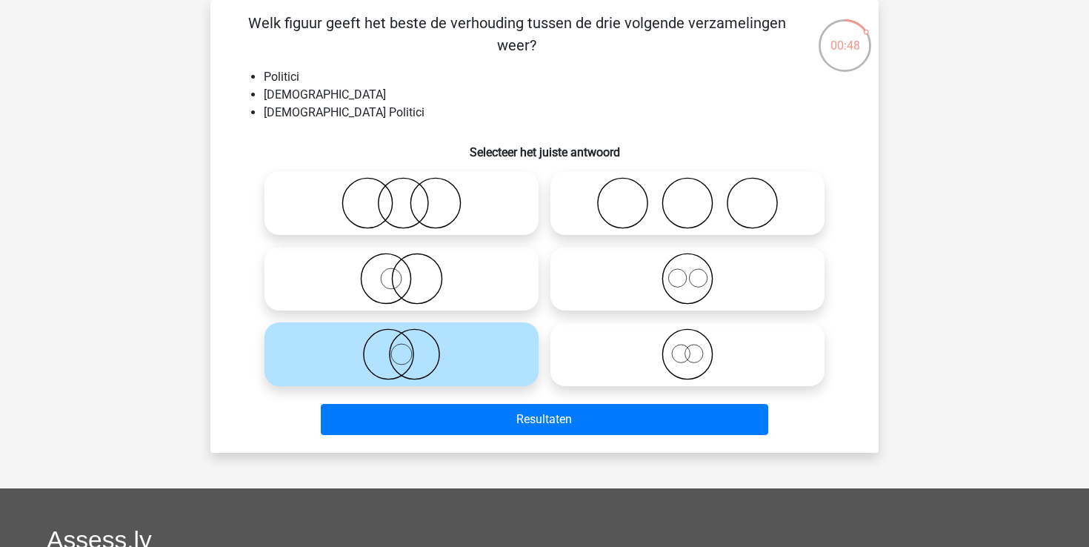
click at [464, 208] on icon at bounding box center [401, 203] width 262 height 52
click at [411, 196] on input "radio" at bounding box center [406, 191] width 10 height 10
radio input "true"
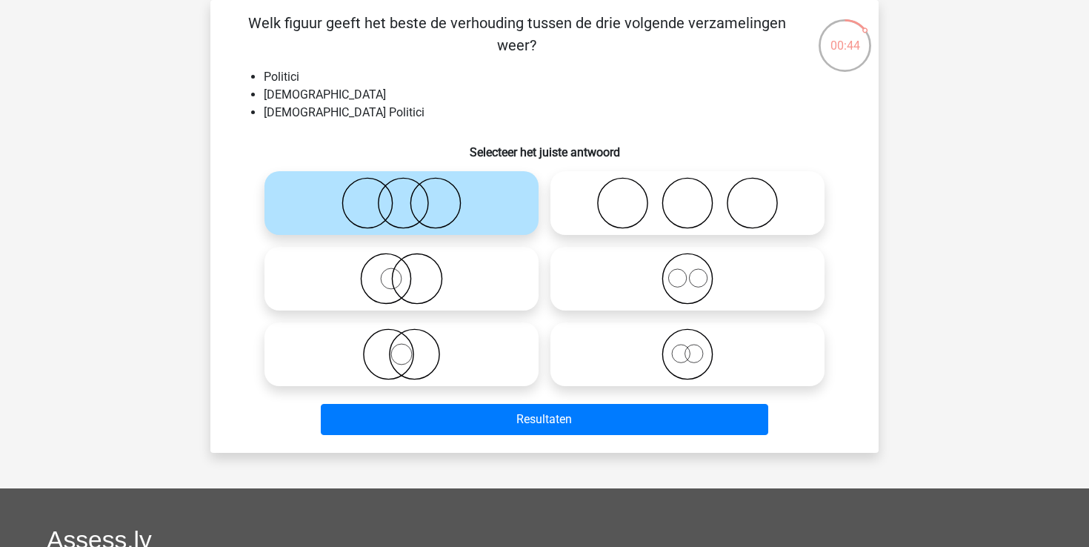
click at [741, 281] on icon at bounding box center [687, 279] width 262 height 52
click at [697, 271] on input "radio" at bounding box center [692, 266] width 10 height 10
radio input "true"
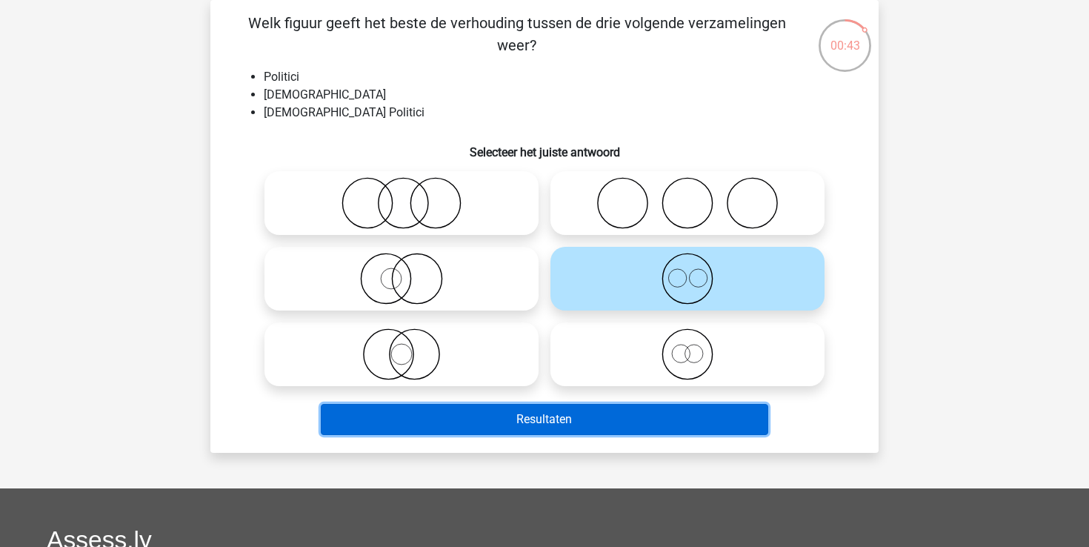
click at [643, 425] on button "Resultaten" at bounding box center [545, 419] width 448 height 31
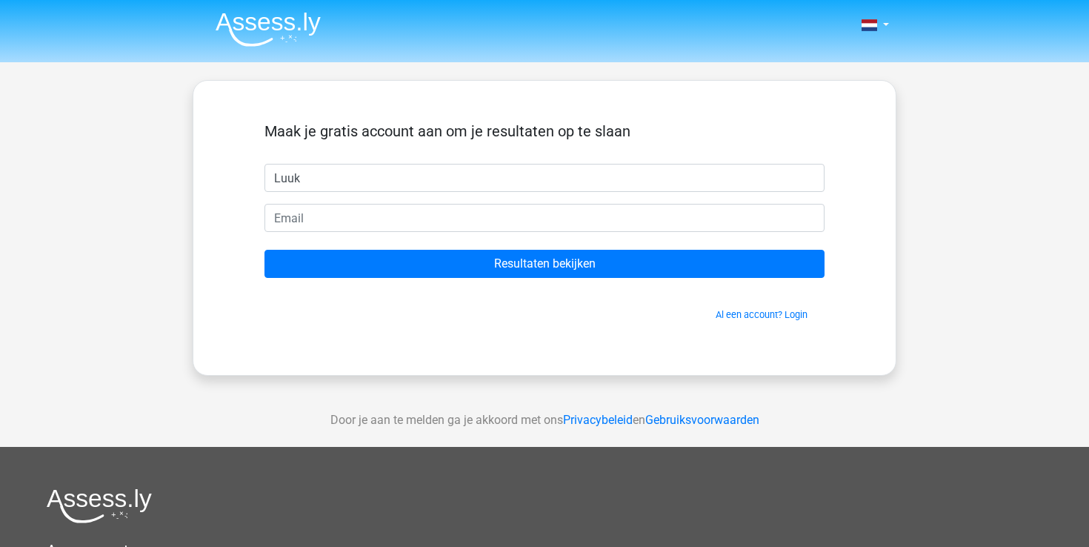
click at [327, 181] on input "Luuk" at bounding box center [544, 178] width 560 height 28
type input "Jan"
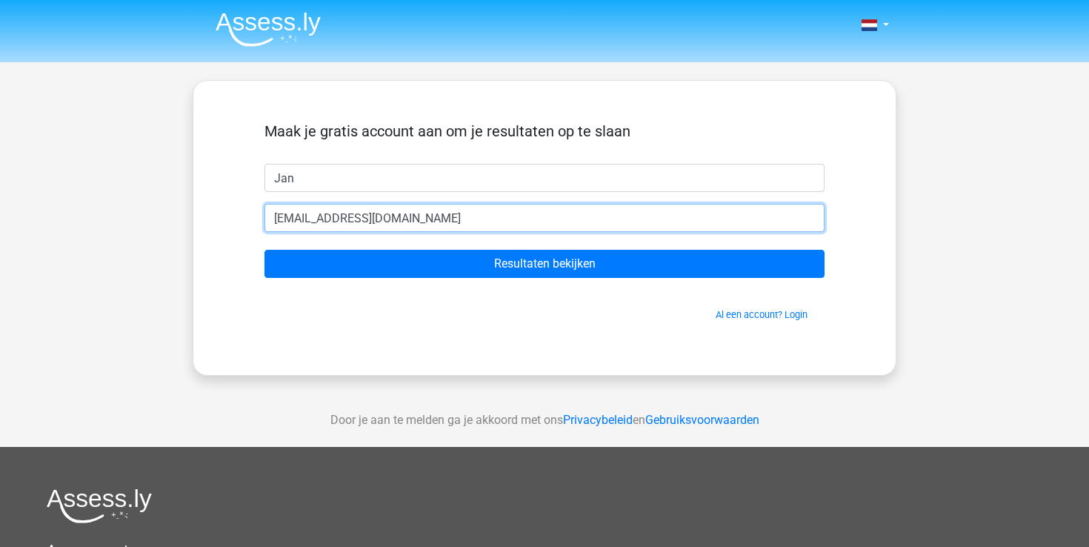
type input "Janjanssen@hotmail.com"
click at [264, 250] on input "Resultaten bekijken" at bounding box center [544, 264] width 560 height 28
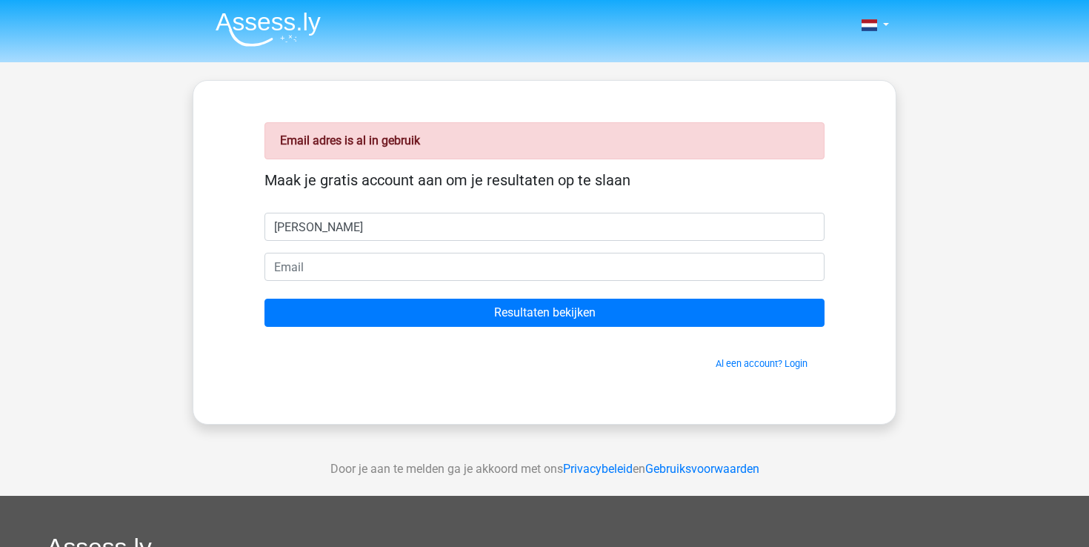
type input "[PERSON_NAME]"
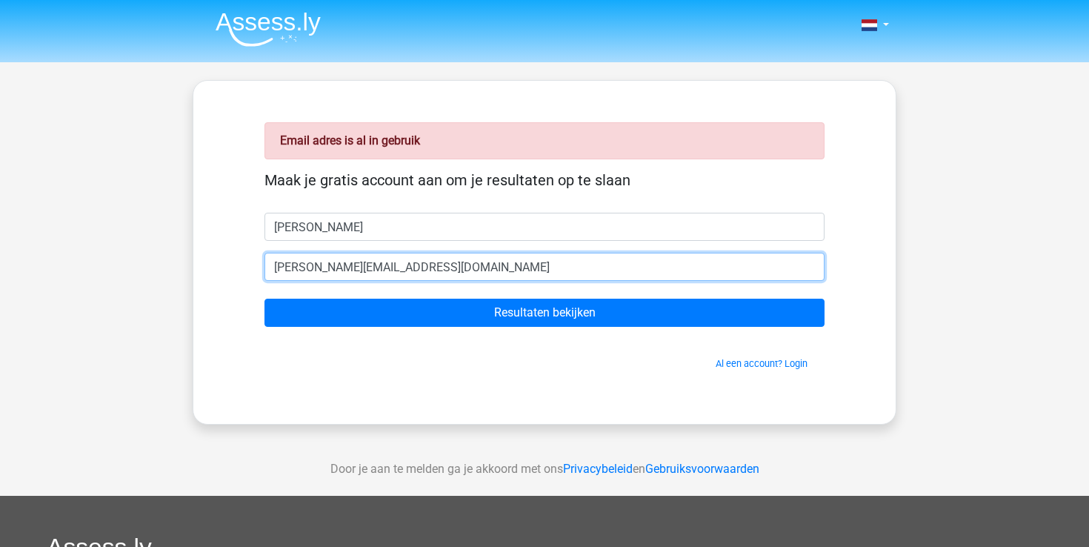
type input "[PERSON_NAME][EMAIL_ADDRESS][DOMAIN_NAME]"
click at [264, 299] on input "Resultaten bekijken" at bounding box center [544, 313] width 560 height 28
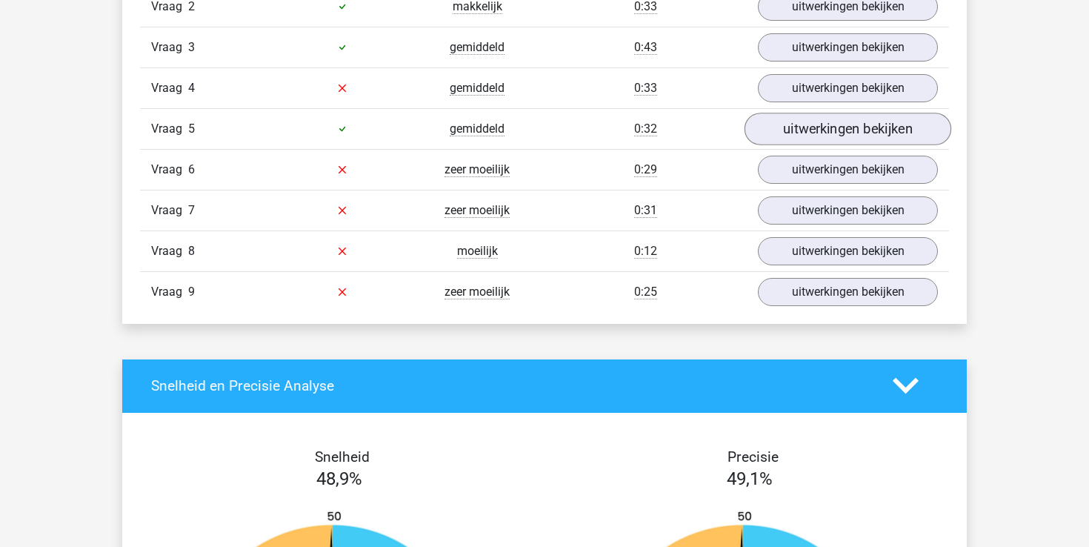
scroll to position [1746, 0]
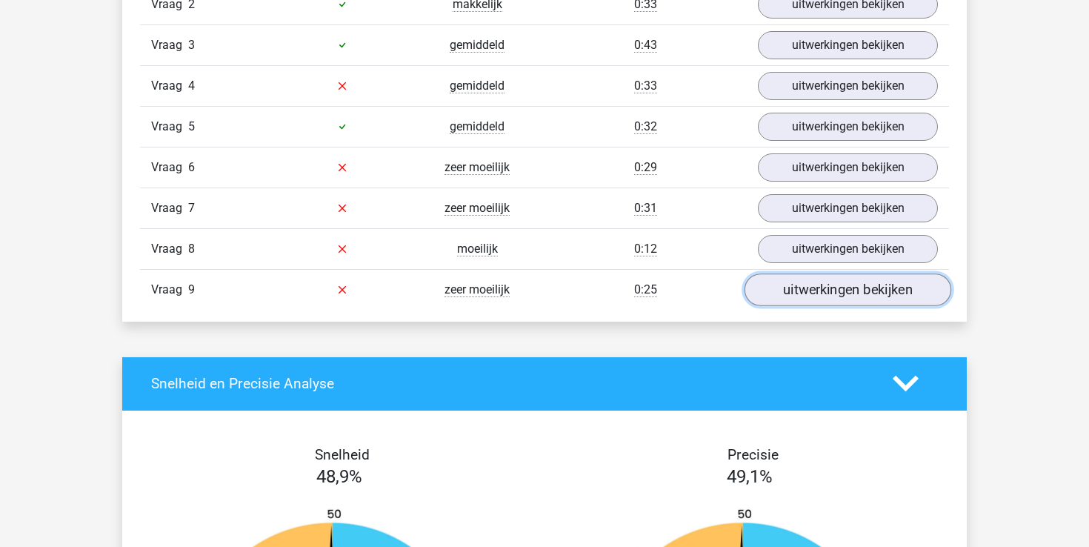
click at [860, 287] on link "uitwerkingen bekijken" at bounding box center [847, 289] width 207 height 33
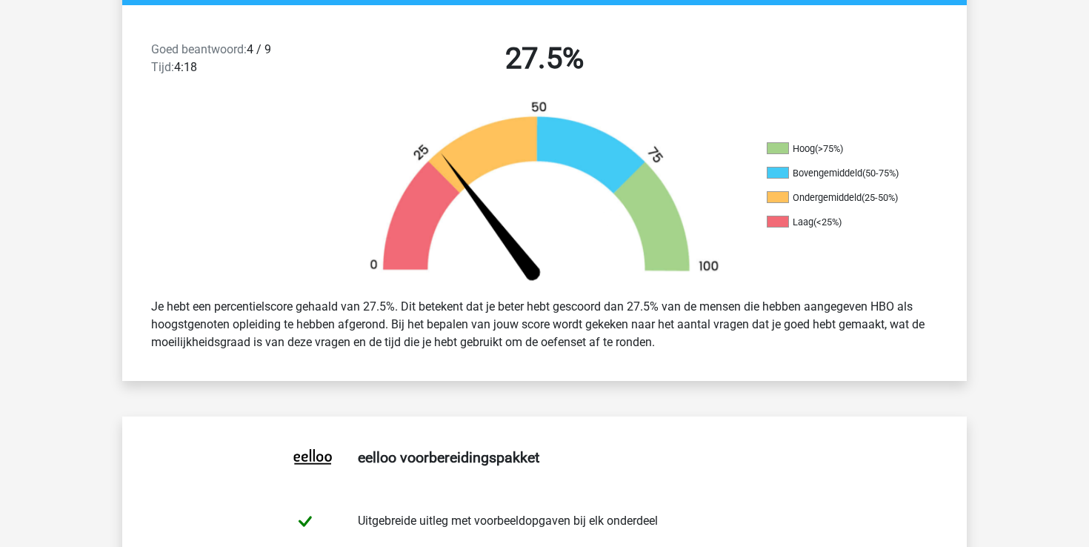
scroll to position [0, 0]
